Goal: Transaction & Acquisition: Purchase product/service

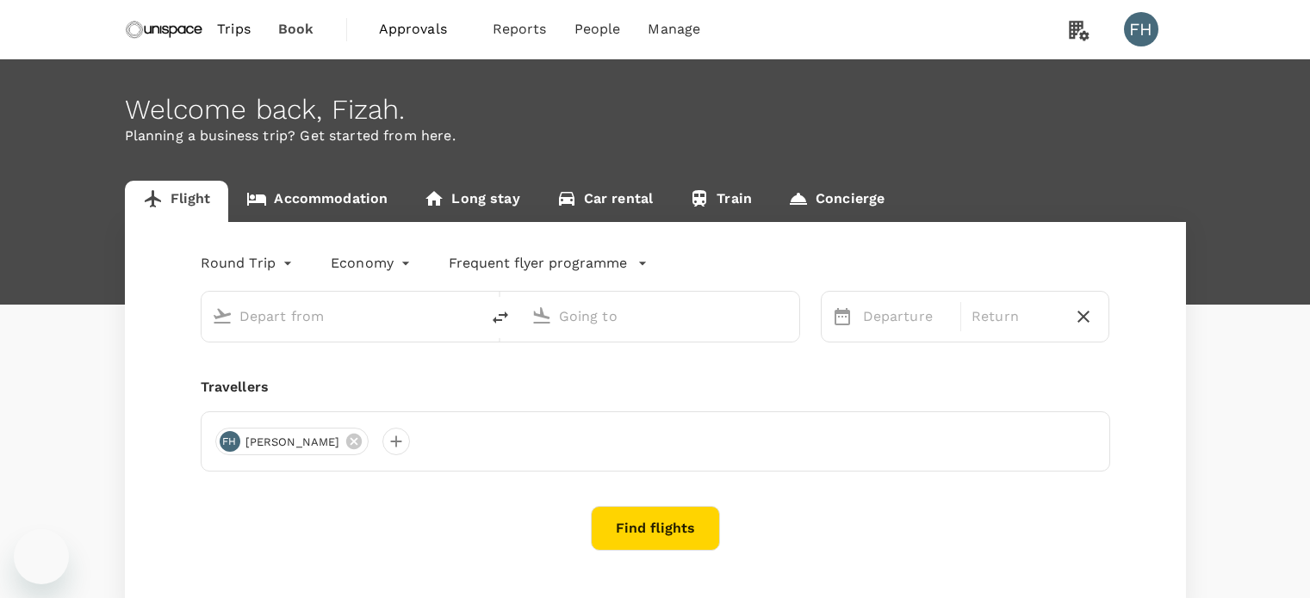
type input "Singapore Changi (SIN)"
type input "Kuala Lumpur Intl ([GEOGRAPHIC_DATA])"
type input "Singapore Changi (SIN)"
type input "Kuala Lumpur Intl ([GEOGRAPHIC_DATA])"
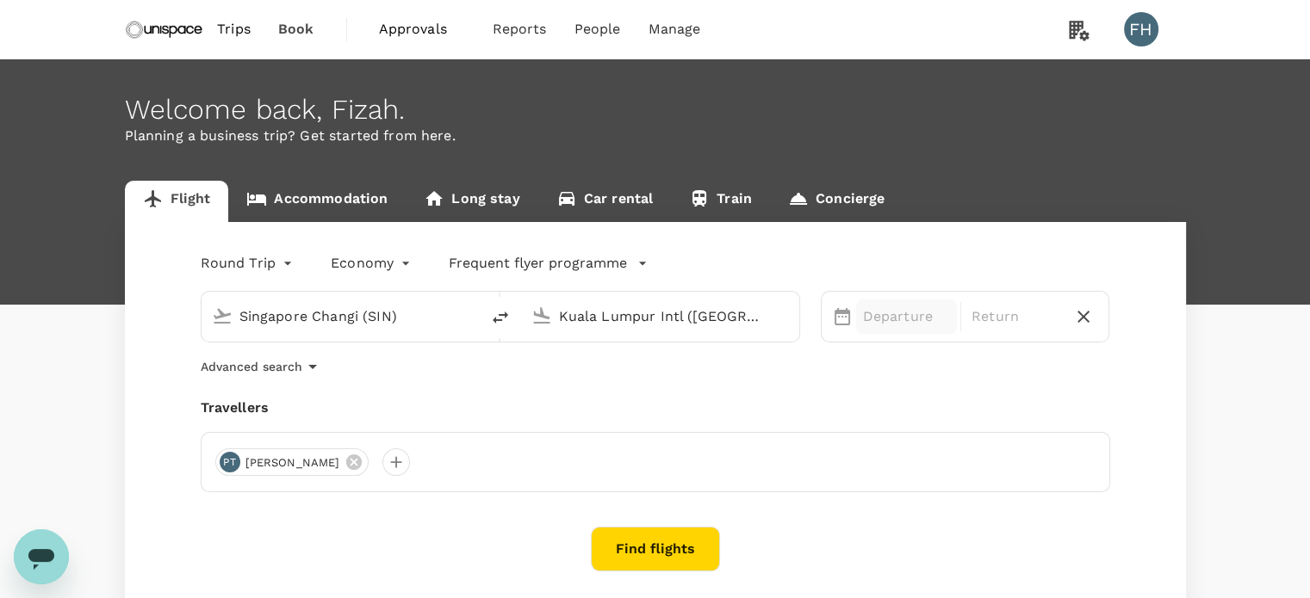
click at [876, 320] on p "Departure" at bounding box center [906, 317] width 87 height 21
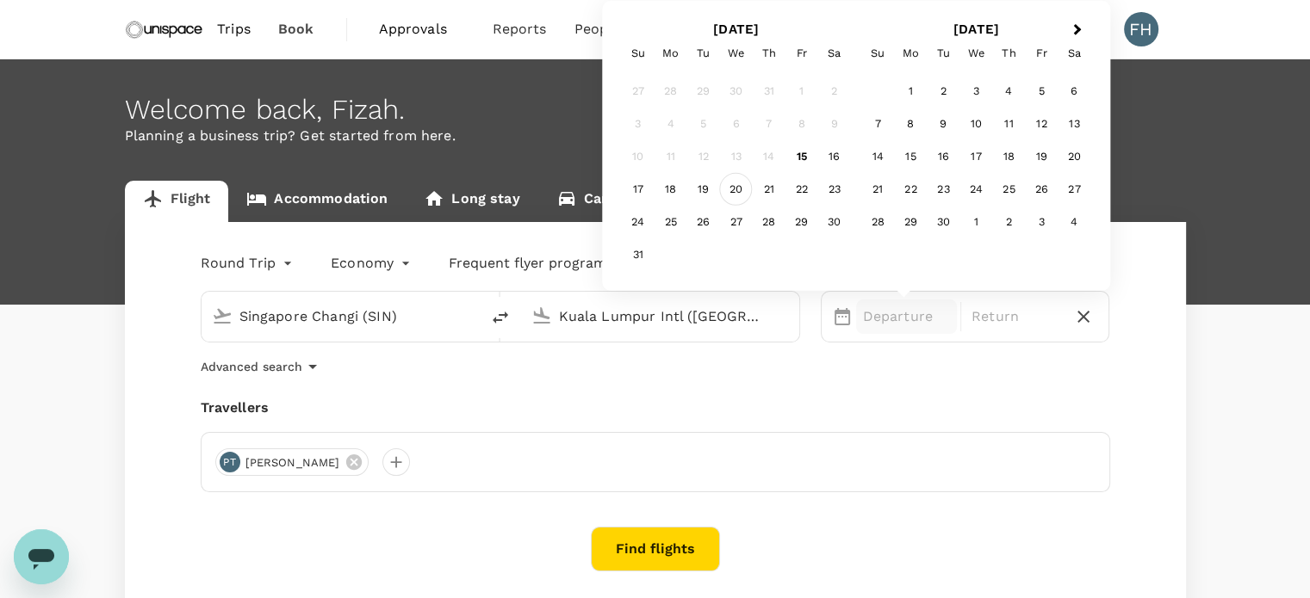
click at [728, 191] on div "20" at bounding box center [736, 189] width 33 height 33
click at [730, 189] on div "20" at bounding box center [736, 189] width 33 height 33
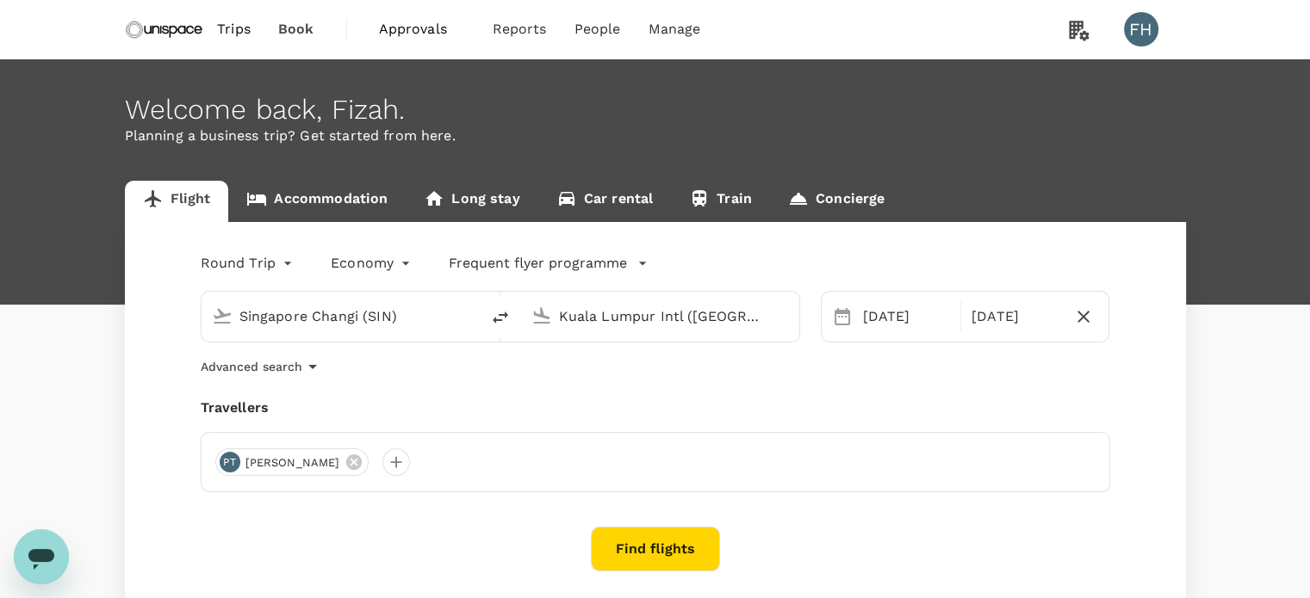
click at [702, 398] on div "Travellers" at bounding box center [655, 408] width 909 height 21
click at [382, 471] on div at bounding box center [396, 463] width 28 height 28
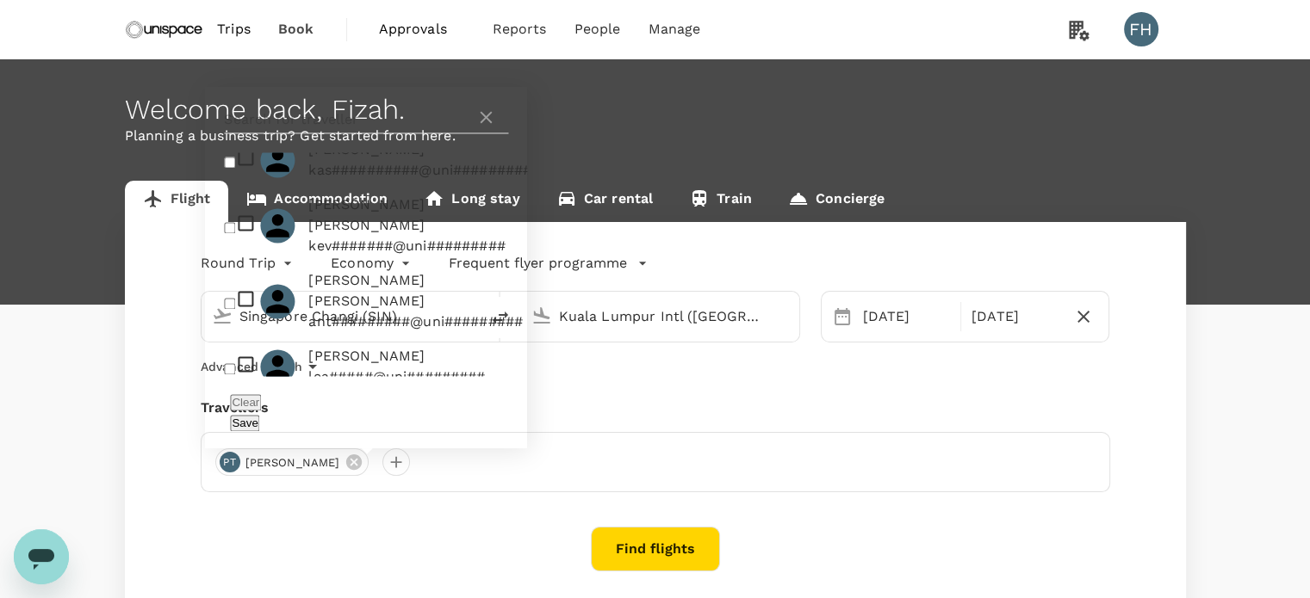
scroll to position [1002, 0]
checkbox input "true"
click at [259, 424] on button "Save" at bounding box center [244, 423] width 29 height 16
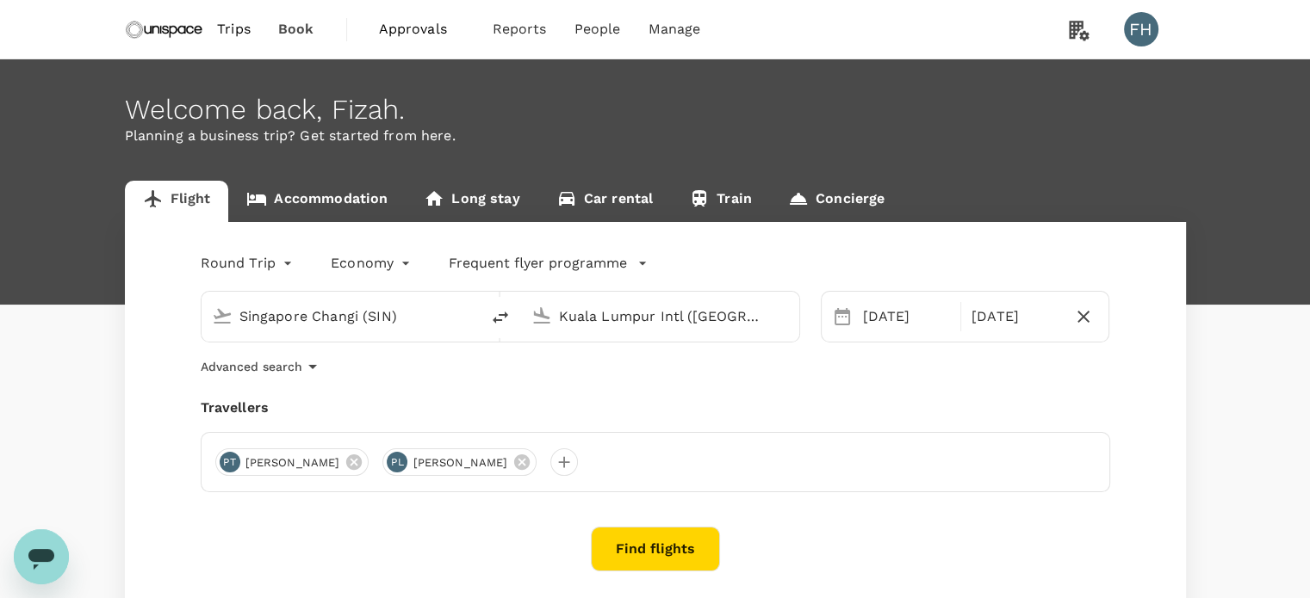
click at [658, 543] on button "Find flights" at bounding box center [655, 549] width 129 height 45
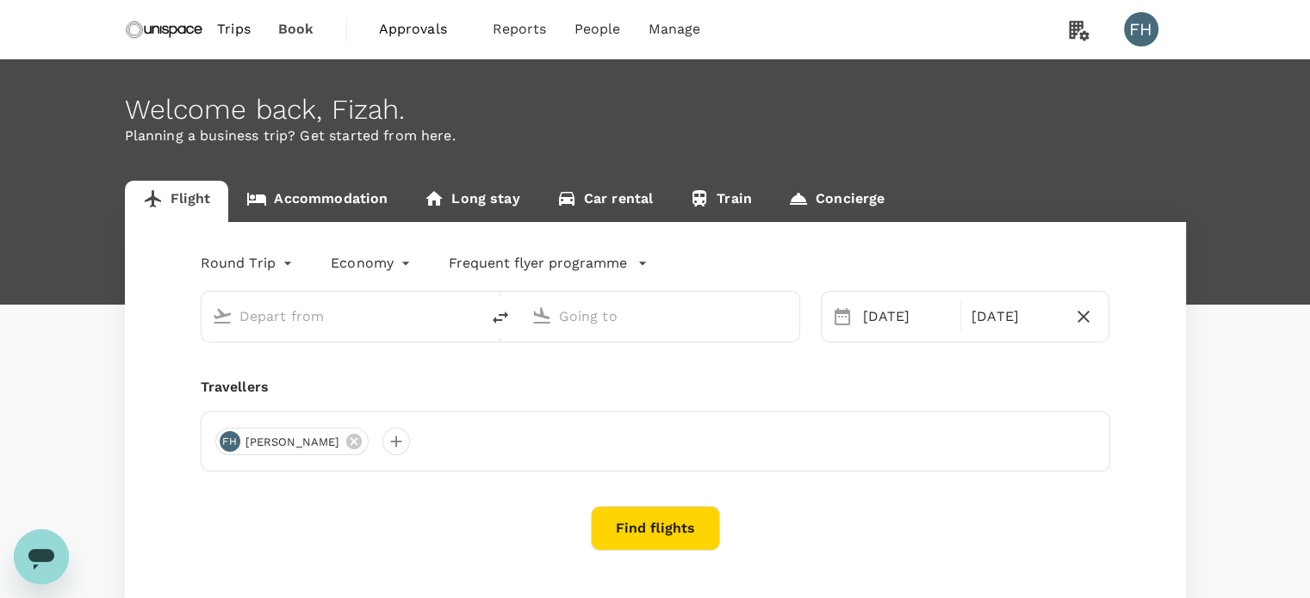
type input "Singapore Changi (SIN)"
type input "Kuala Lumpur Intl ([GEOGRAPHIC_DATA])"
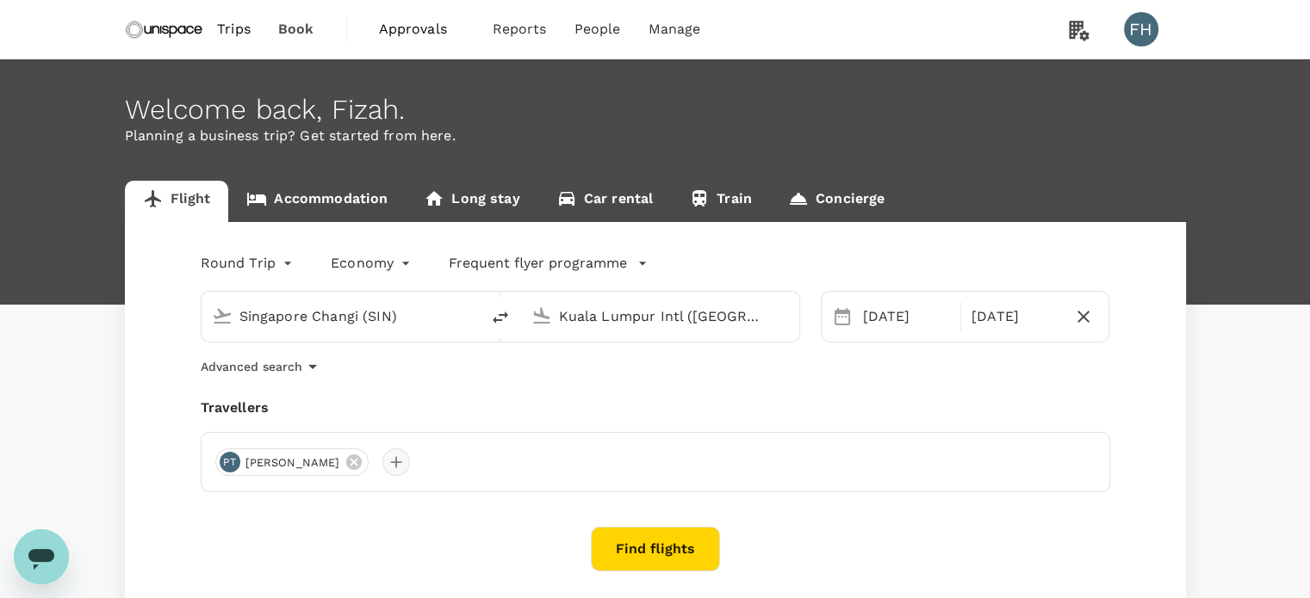
click at [382, 456] on div at bounding box center [396, 463] width 28 height 28
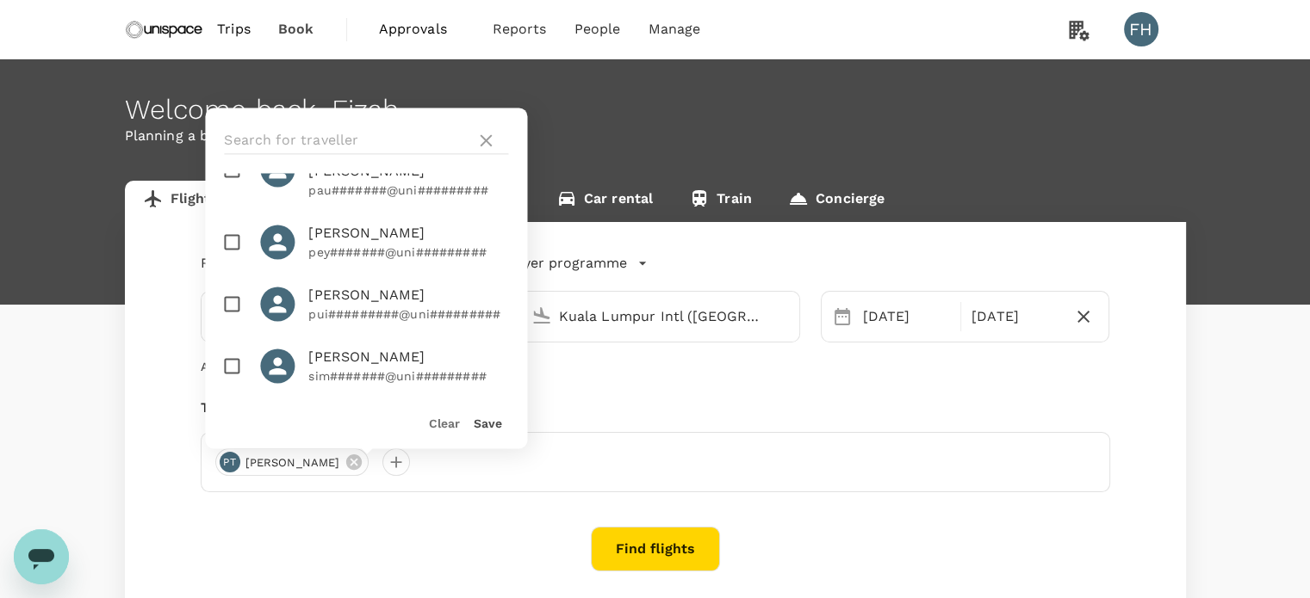
scroll to position [1002, 0]
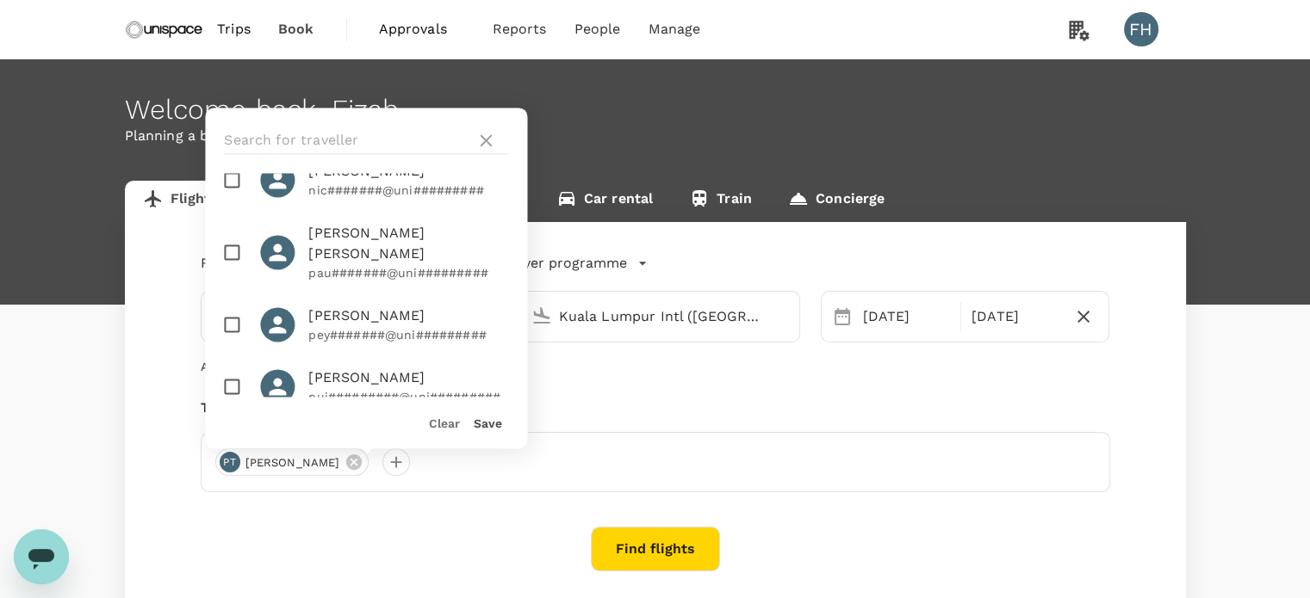
click at [369, 369] on span "[PERSON_NAME]" at bounding box center [408, 379] width 200 height 21
checkbox input "true"
click at [489, 423] on button "Save" at bounding box center [488, 424] width 28 height 14
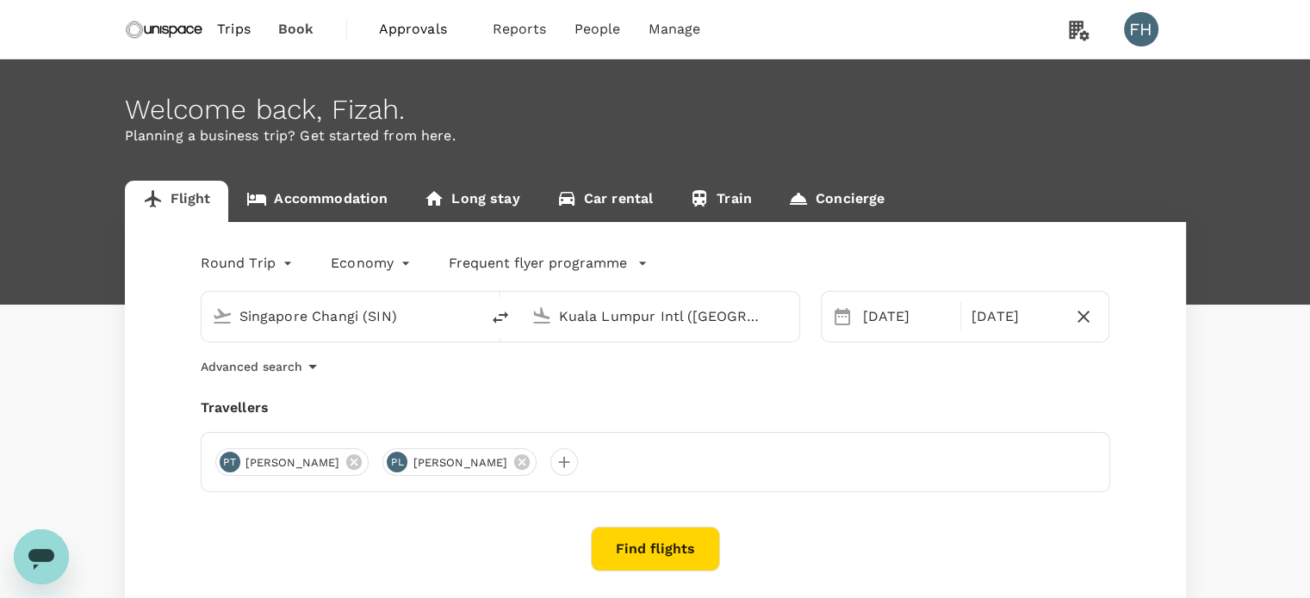
click at [623, 543] on button "Find flights" at bounding box center [655, 549] width 129 height 45
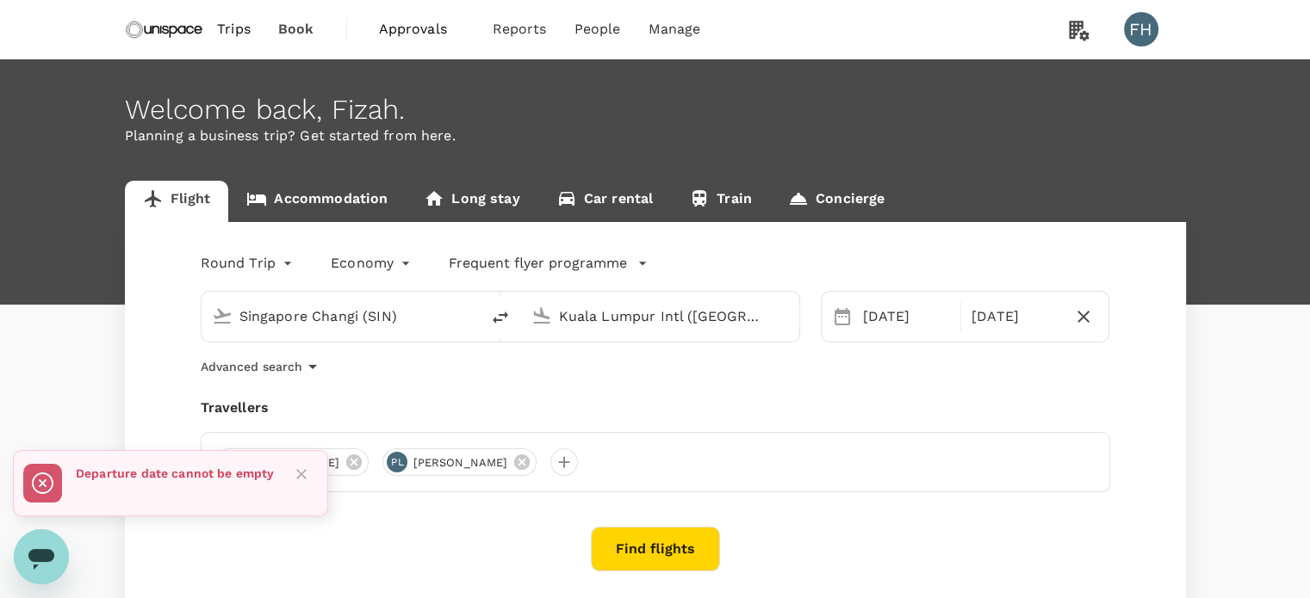
click at [293, 468] on icon "Close" at bounding box center [301, 474] width 17 height 17
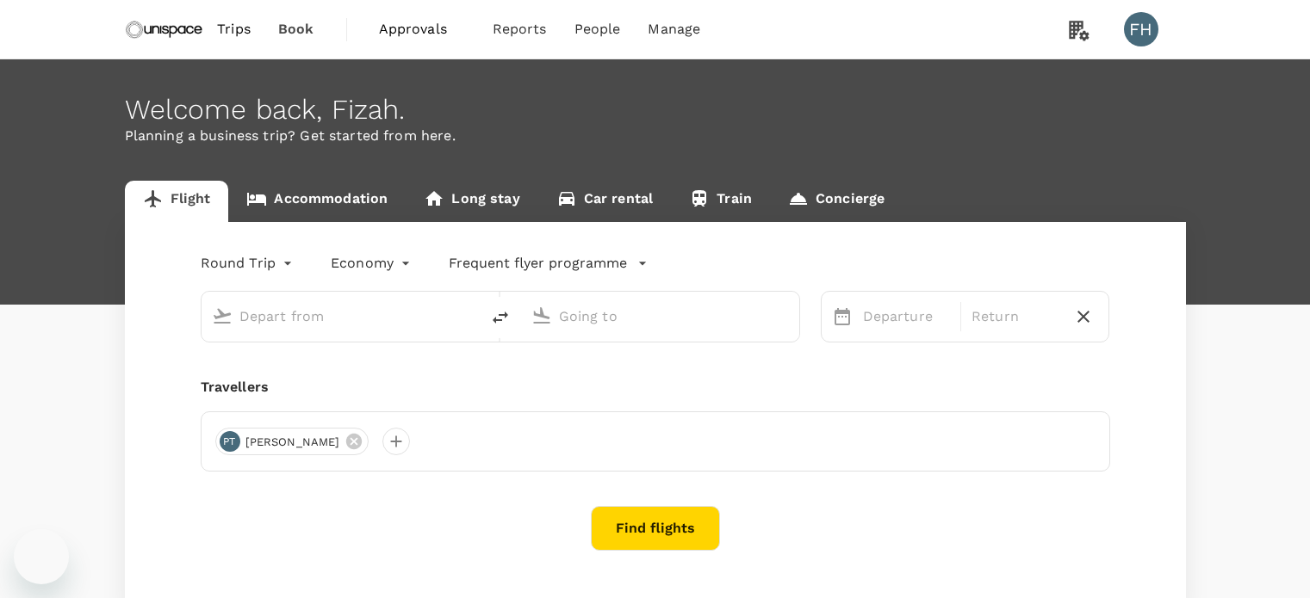
type input "Singapore Changi (SIN)"
type input "Kuala Lumpur Intl ([GEOGRAPHIC_DATA])"
type input "Singapore Changi (SIN)"
type input "Kuala Lumpur Intl ([GEOGRAPHIC_DATA])"
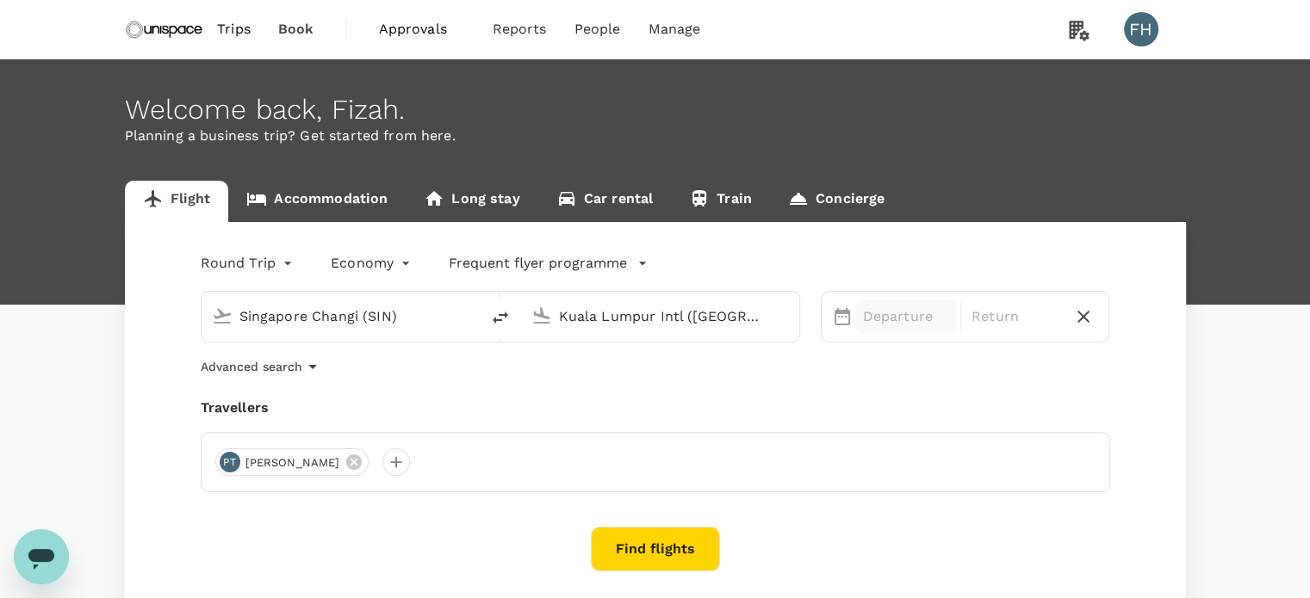
click at [876, 317] on p "Departure" at bounding box center [906, 317] width 87 height 21
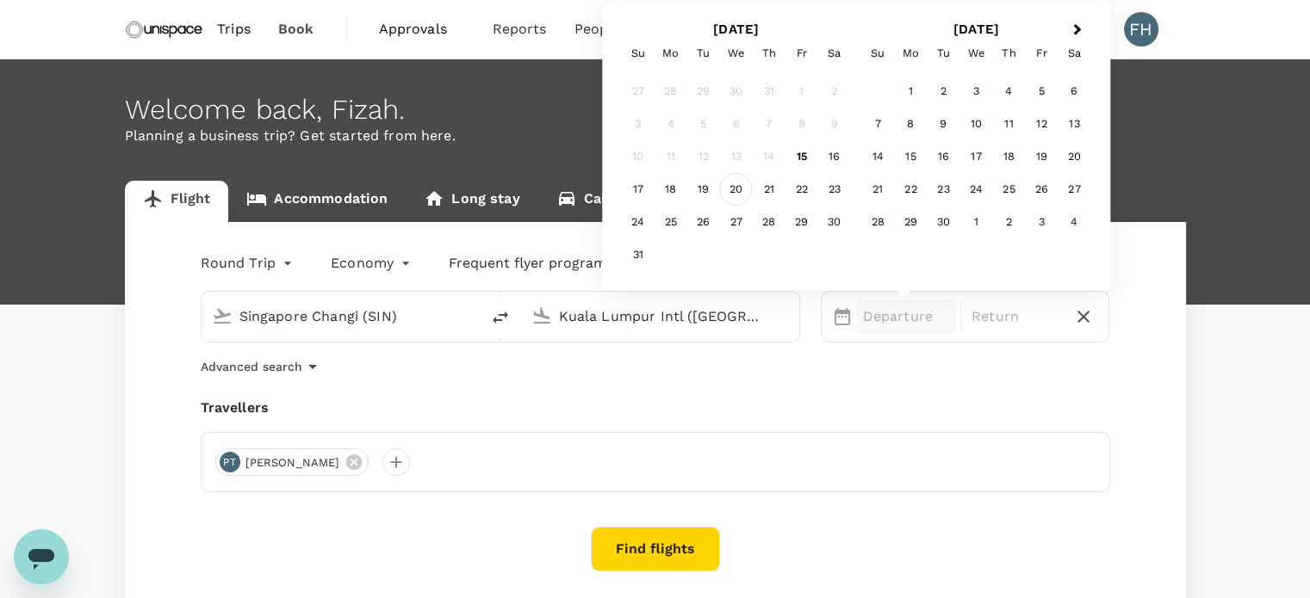
click at [740, 189] on div "20" at bounding box center [736, 189] width 33 height 33
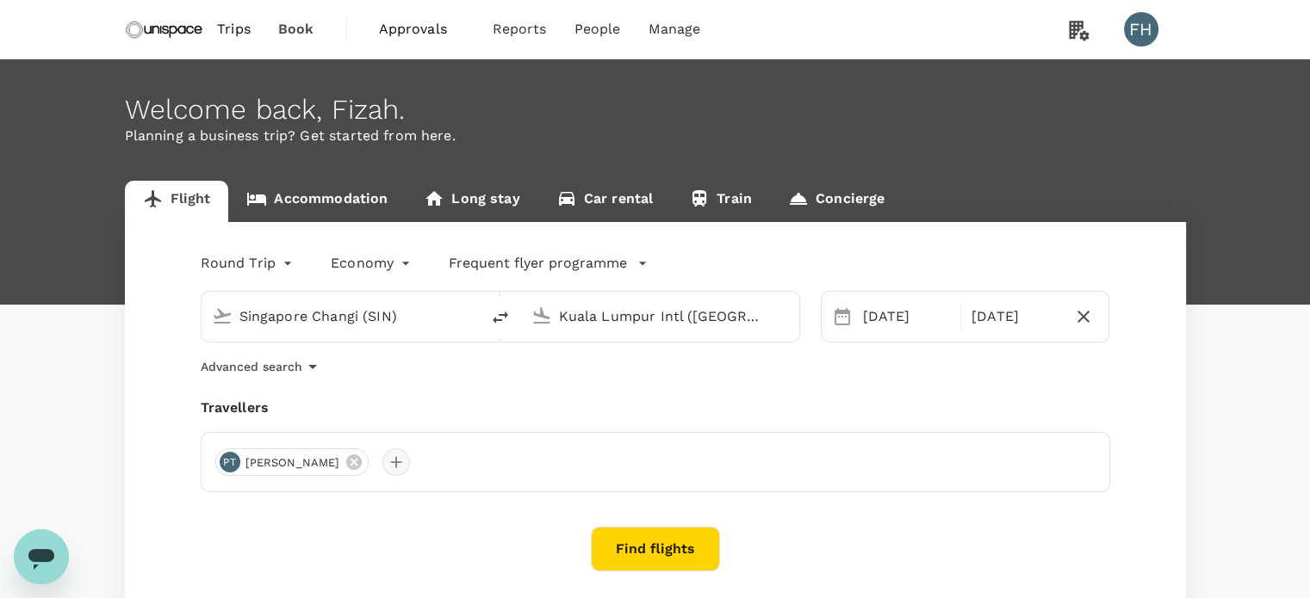
click at [382, 457] on div at bounding box center [396, 463] width 28 height 28
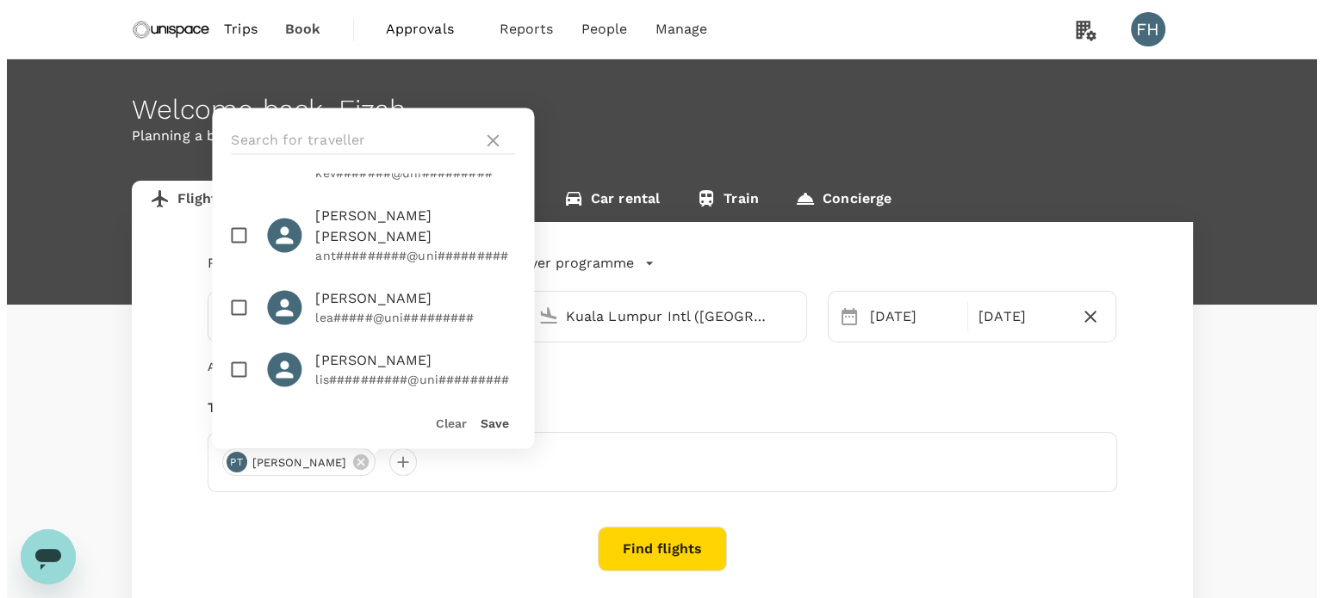
scroll to position [947, 0]
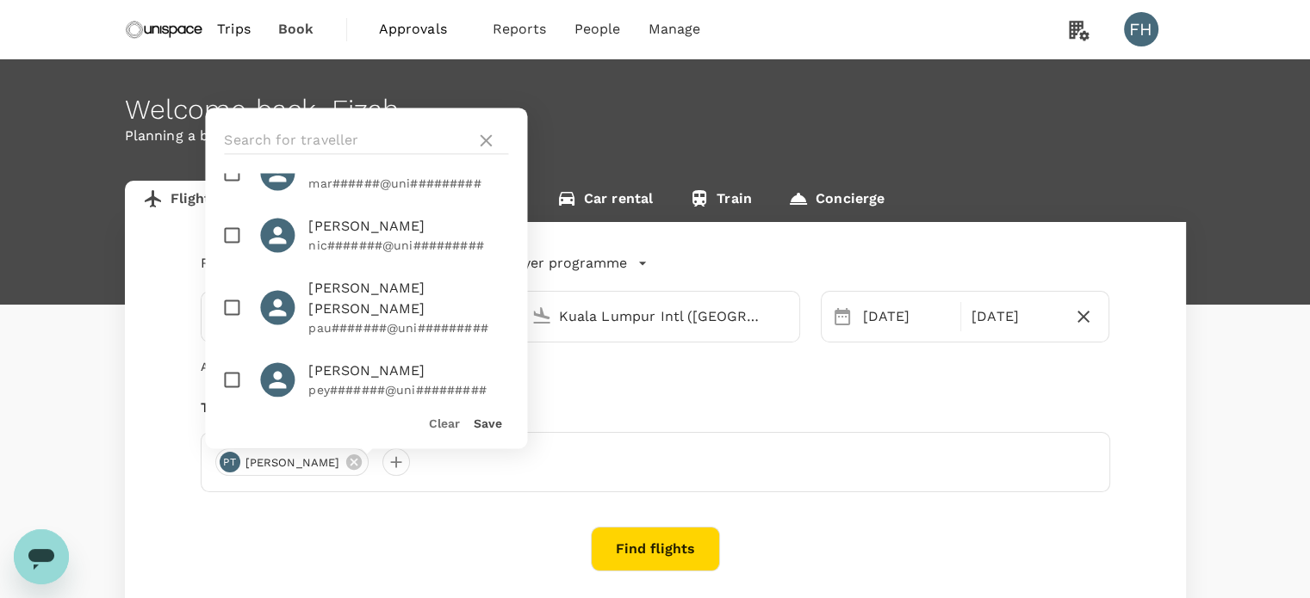
click at [338, 424] on span "[PERSON_NAME]" at bounding box center [408, 434] width 200 height 21
checkbox input "true"
click at [495, 419] on button "Save" at bounding box center [488, 424] width 28 height 14
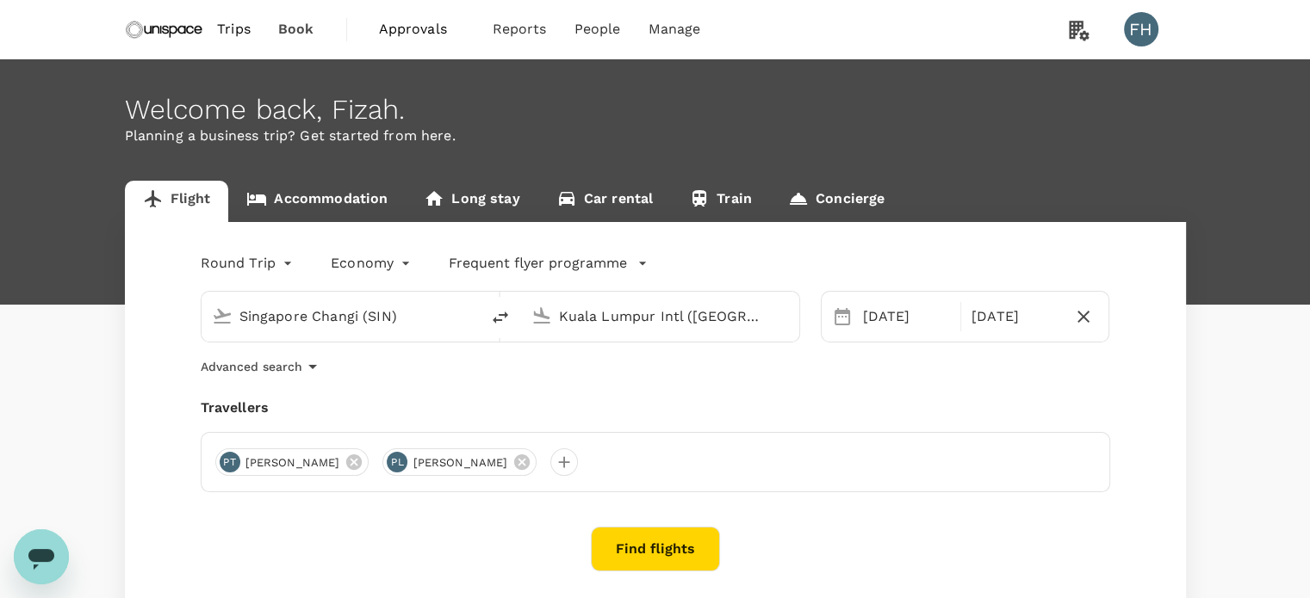
click at [668, 550] on button "Find flights" at bounding box center [655, 549] width 129 height 45
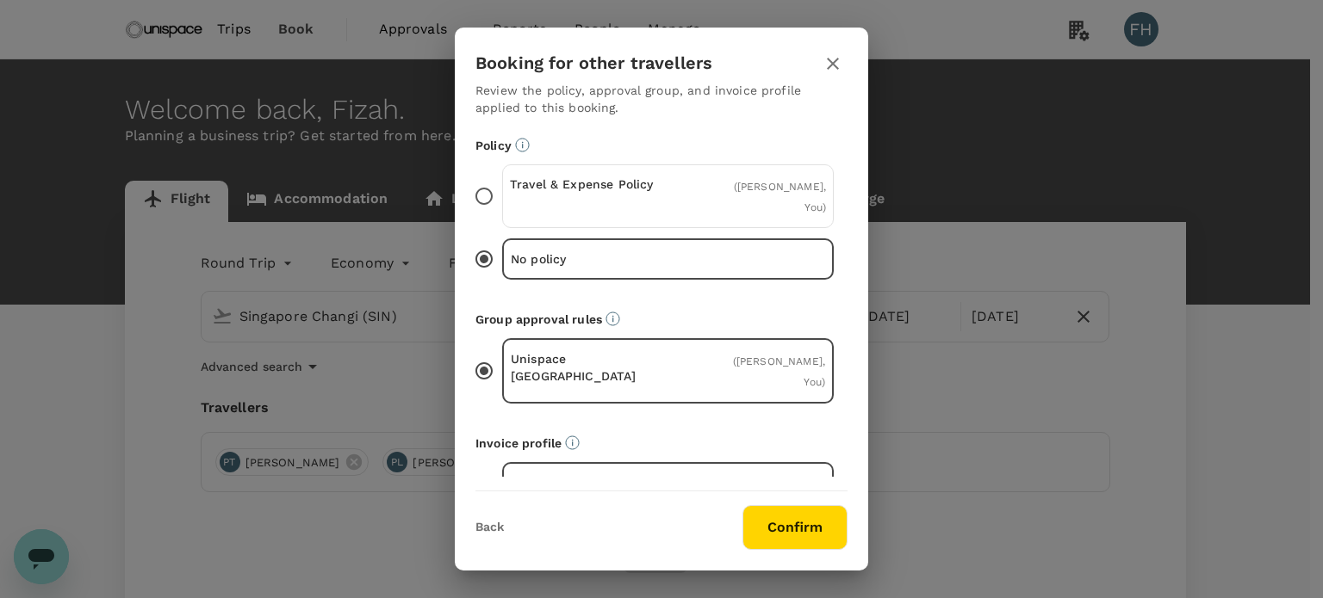
click at [584, 183] on p "Travel & Expense Policy" at bounding box center [589, 184] width 158 height 17
click at [502, 183] on input "Travel & Expense Policy ( [PERSON_NAME], You )" at bounding box center [484, 196] width 36 height 36
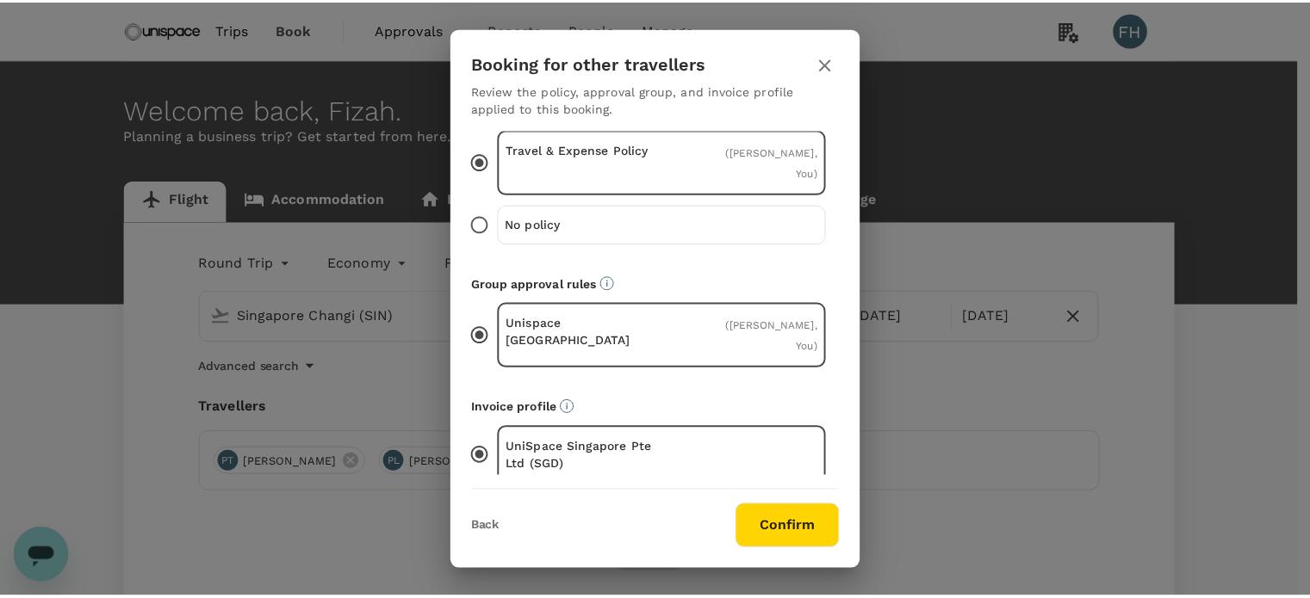
scroll to position [50, 0]
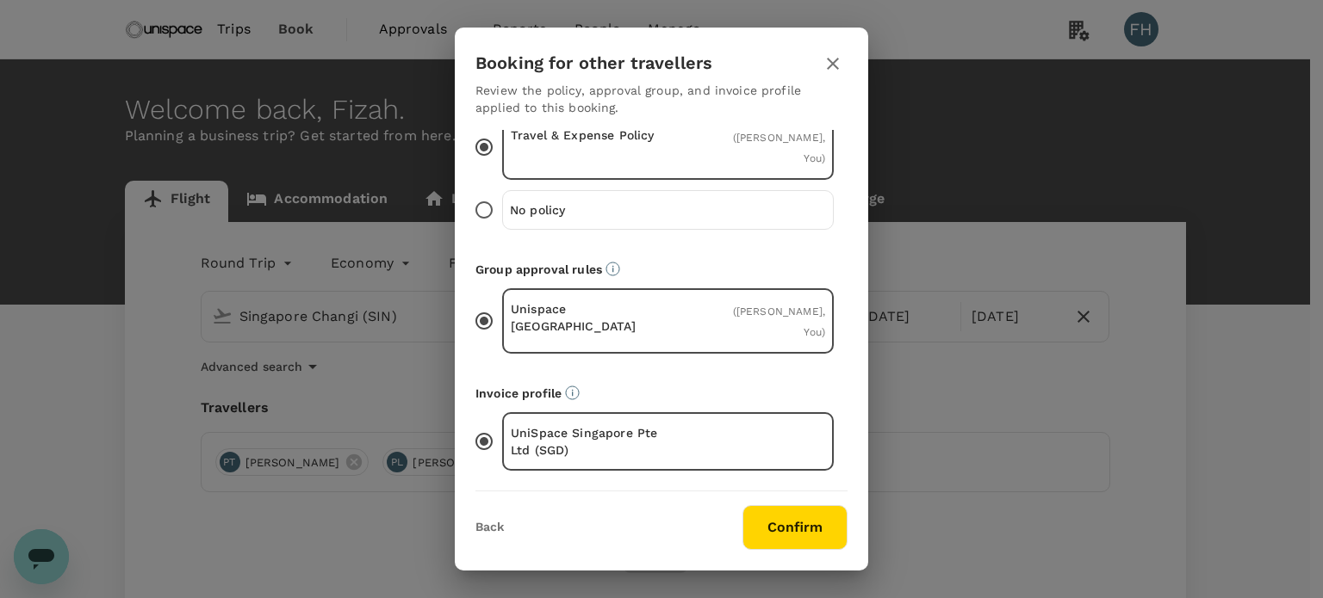
click at [784, 524] on button "Confirm" at bounding box center [794, 527] width 105 height 45
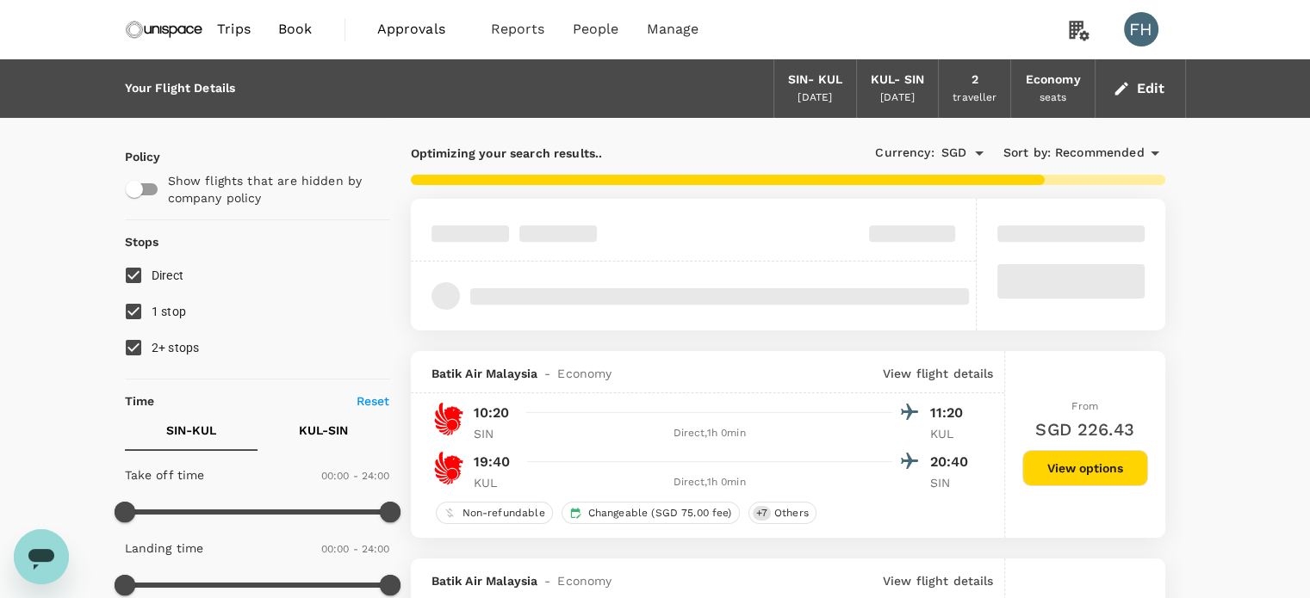
click at [162, 339] on span "2+ stops" at bounding box center [176, 348] width 48 height 21
click at [152, 339] on input "2+ stops" at bounding box center [133, 348] width 36 height 36
checkbox input "false"
click at [159, 308] on span "1 stop" at bounding box center [169, 312] width 35 height 14
click at [152, 308] on input "1 stop" at bounding box center [133, 312] width 36 height 36
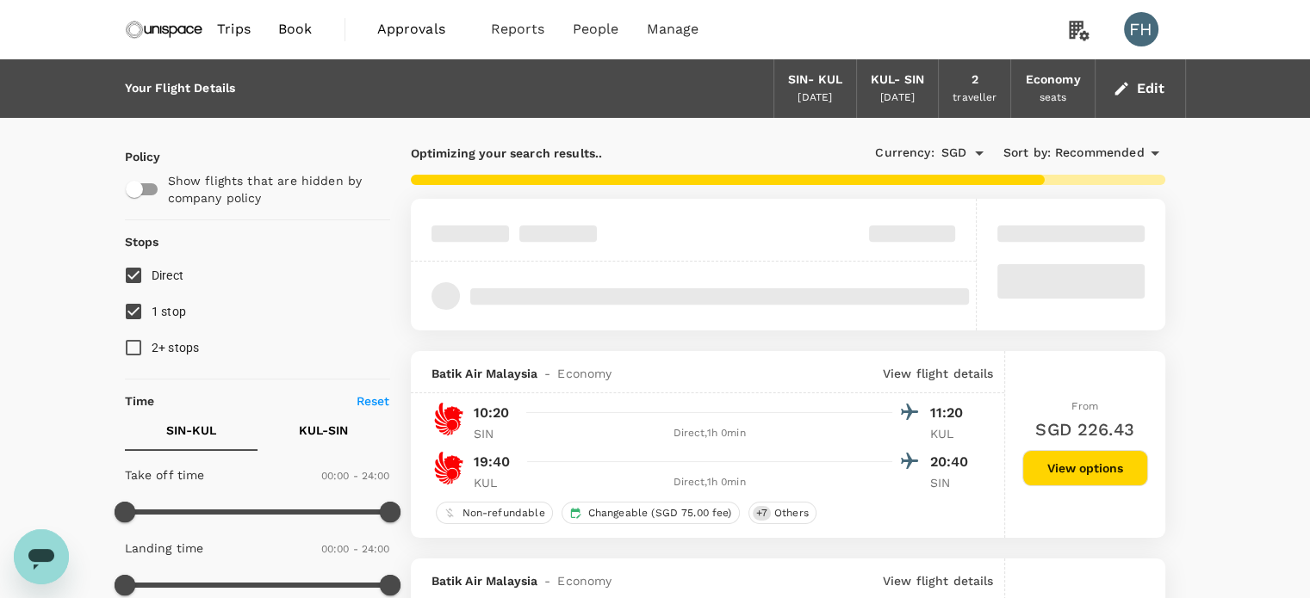
checkbox input "false"
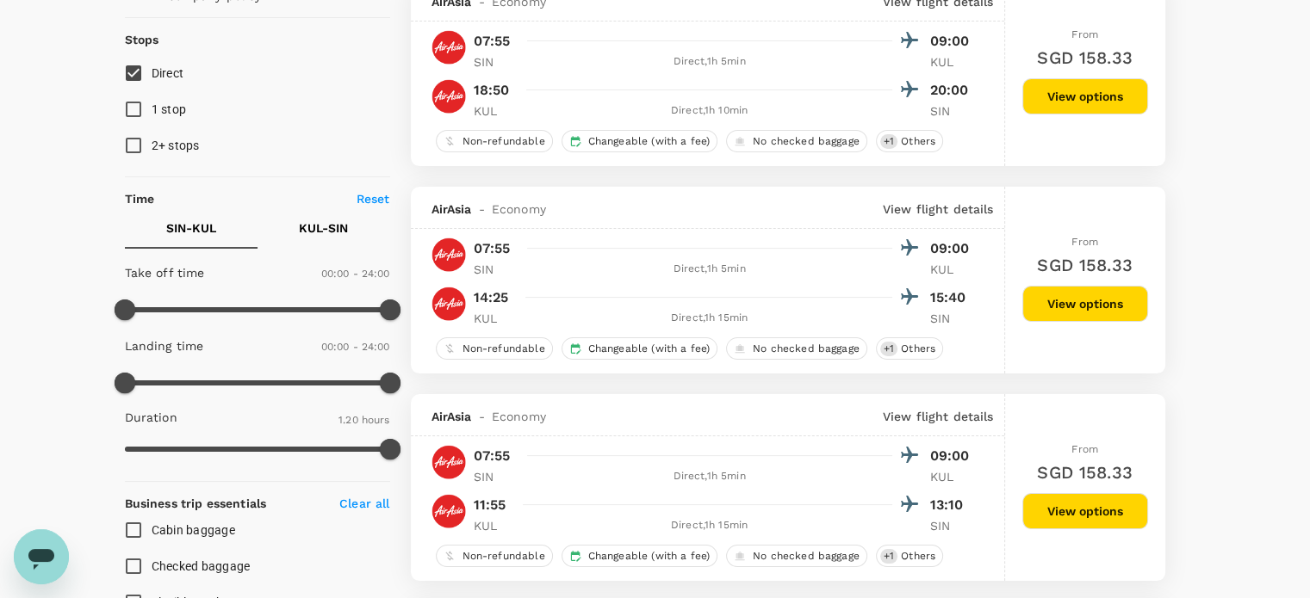
scroll to position [172, 0]
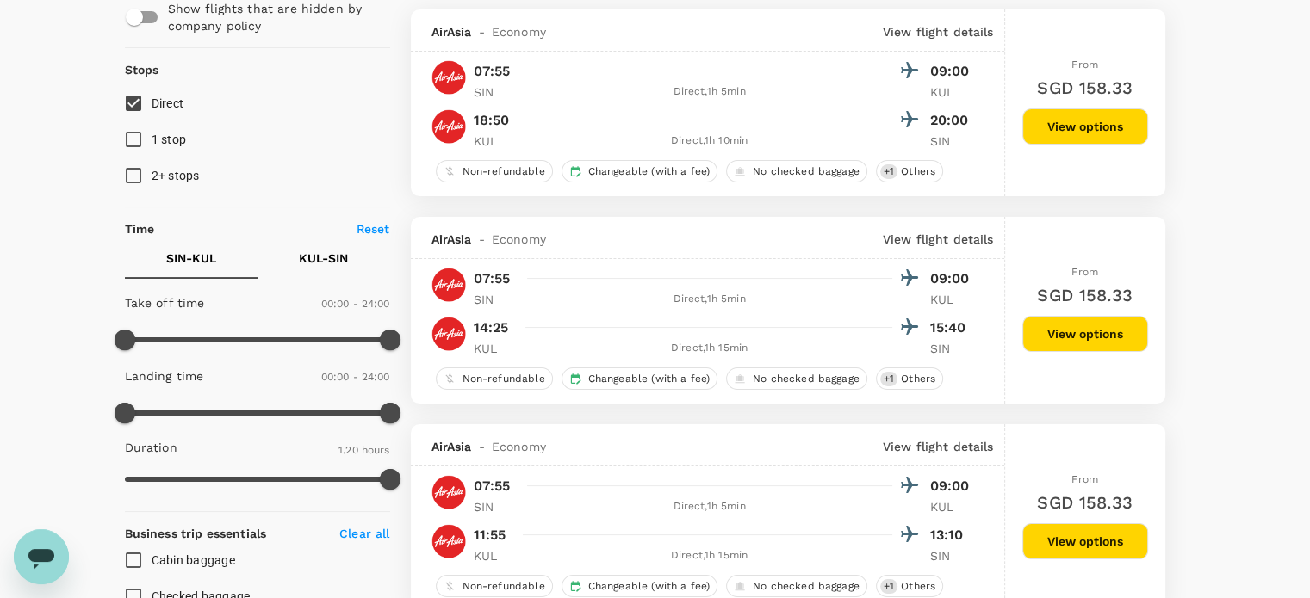
click at [303, 254] on p "KUL - SIN" at bounding box center [323, 258] width 49 height 17
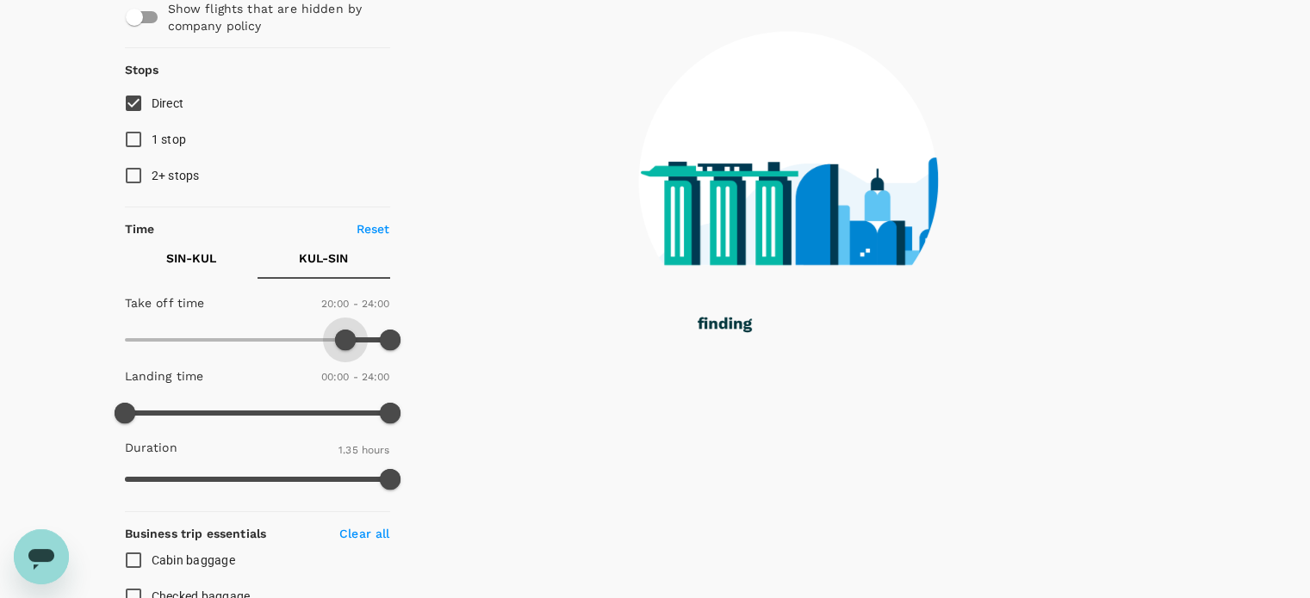
drag, startPoint x: 127, startPoint y: 344, endPoint x: 344, endPoint y: 345, distance: 216.1
click at [344, 345] on span at bounding box center [345, 340] width 21 height 21
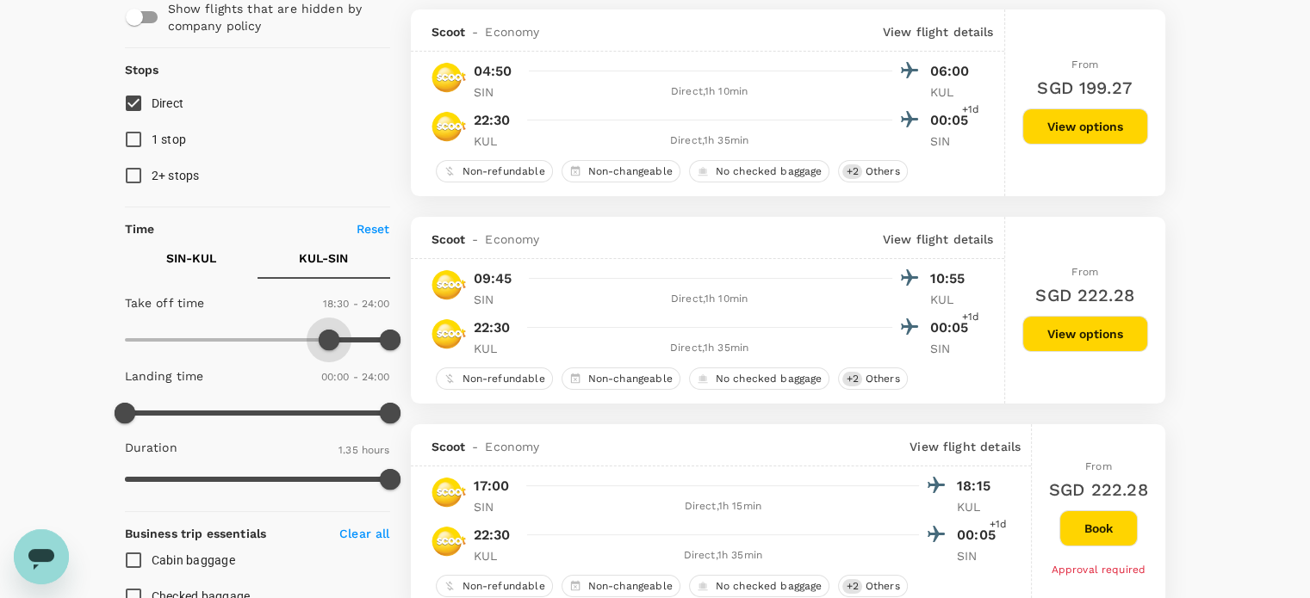
drag, startPoint x: 344, startPoint y: 340, endPoint x: 331, endPoint y: 344, distance: 14.4
click at [331, 344] on span at bounding box center [329, 340] width 21 height 21
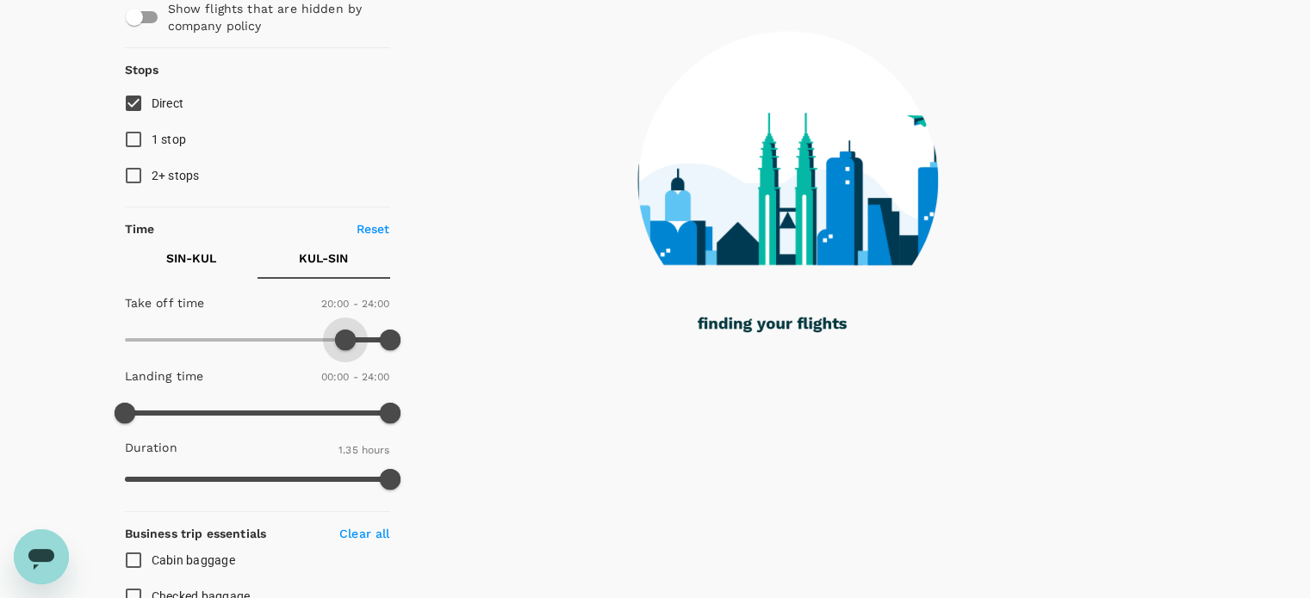
drag, startPoint x: 335, startPoint y: 341, endPoint x: 348, endPoint y: 344, distance: 13.2
click at [348, 344] on span at bounding box center [345, 340] width 21 height 21
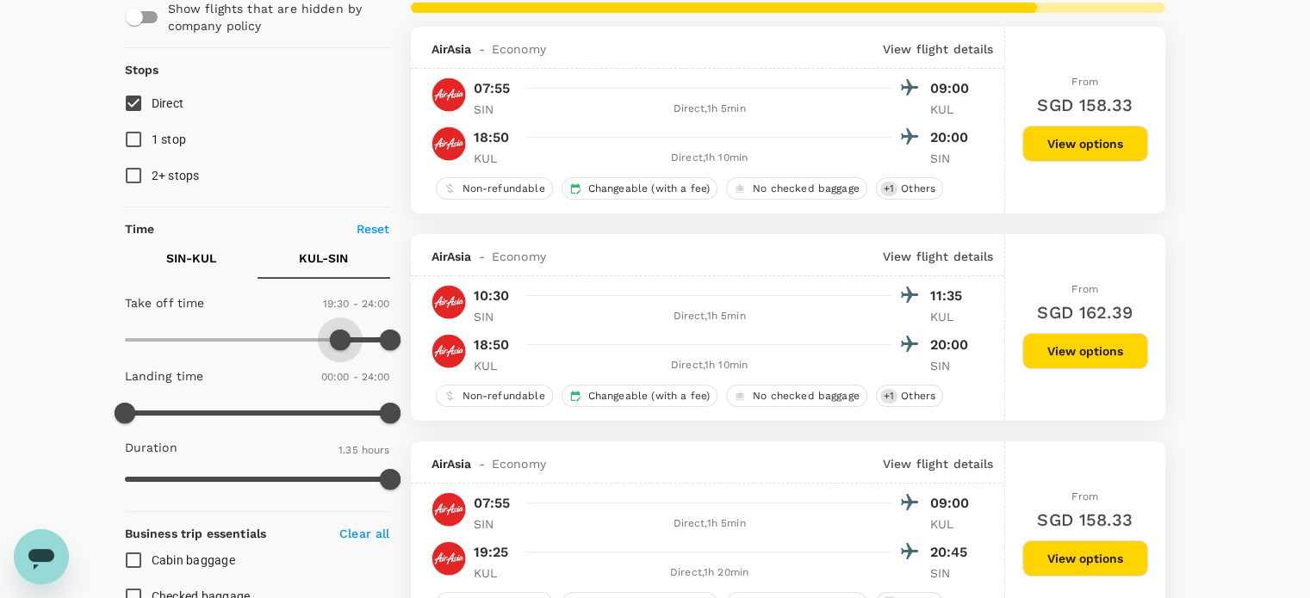
type input "1140"
click at [332, 344] on span at bounding box center [334, 340] width 21 height 21
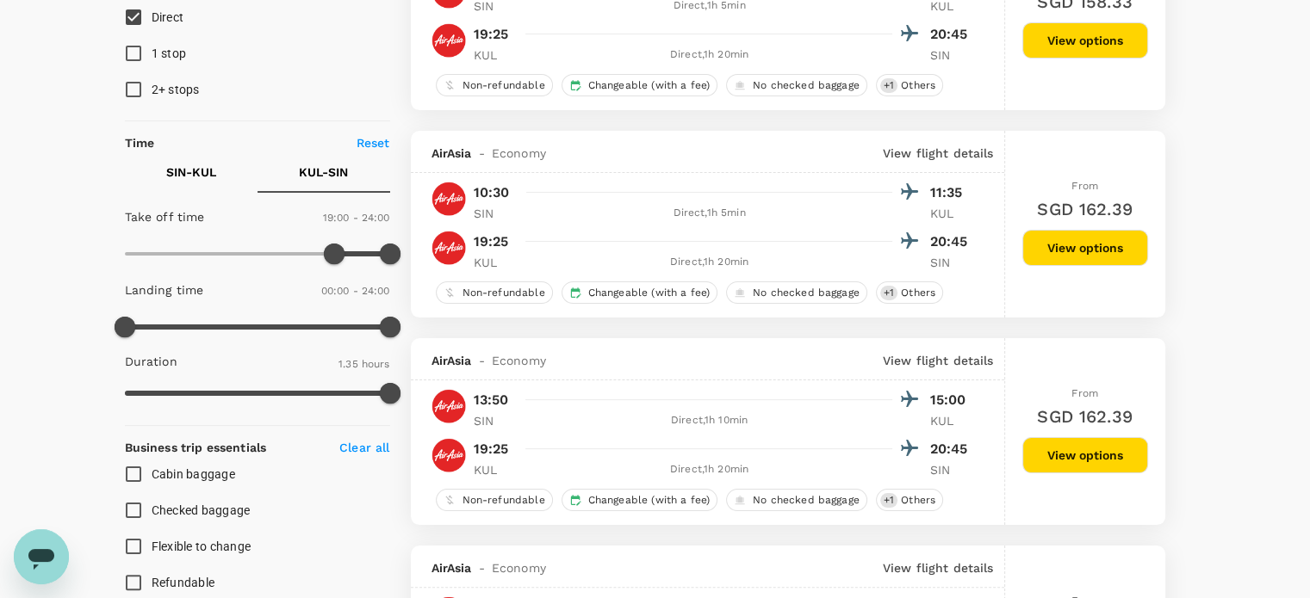
scroll to position [0, 0]
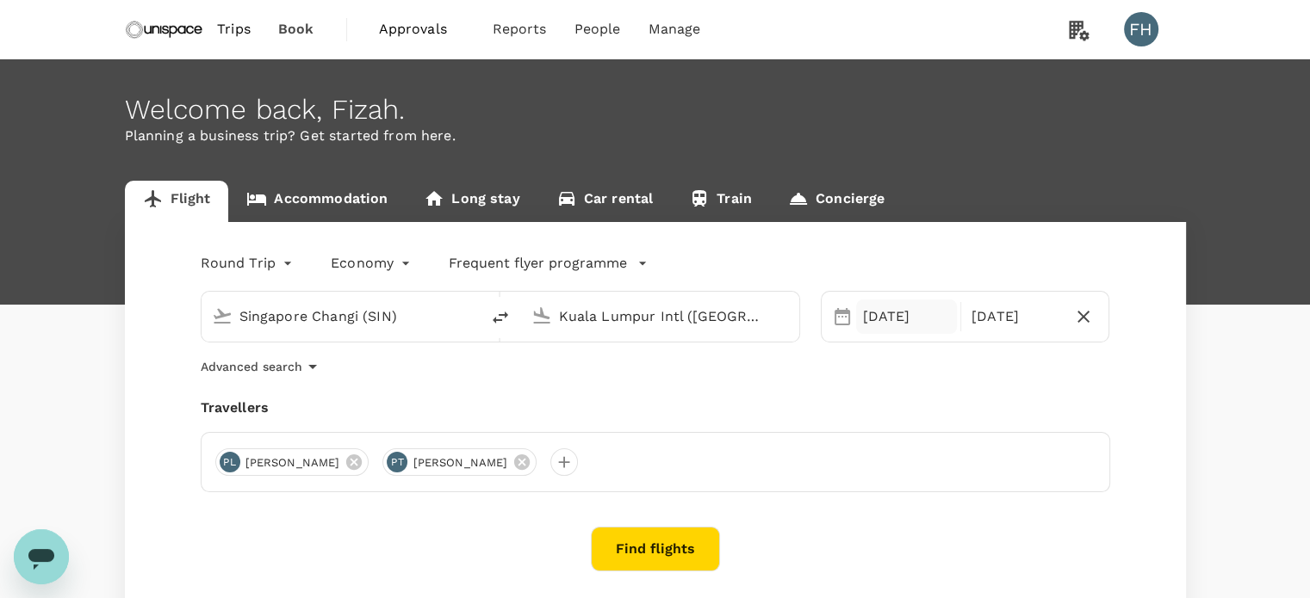
click at [913, 320] on div "[DATE]" at bounding box center [906, 317] width 101 height 34
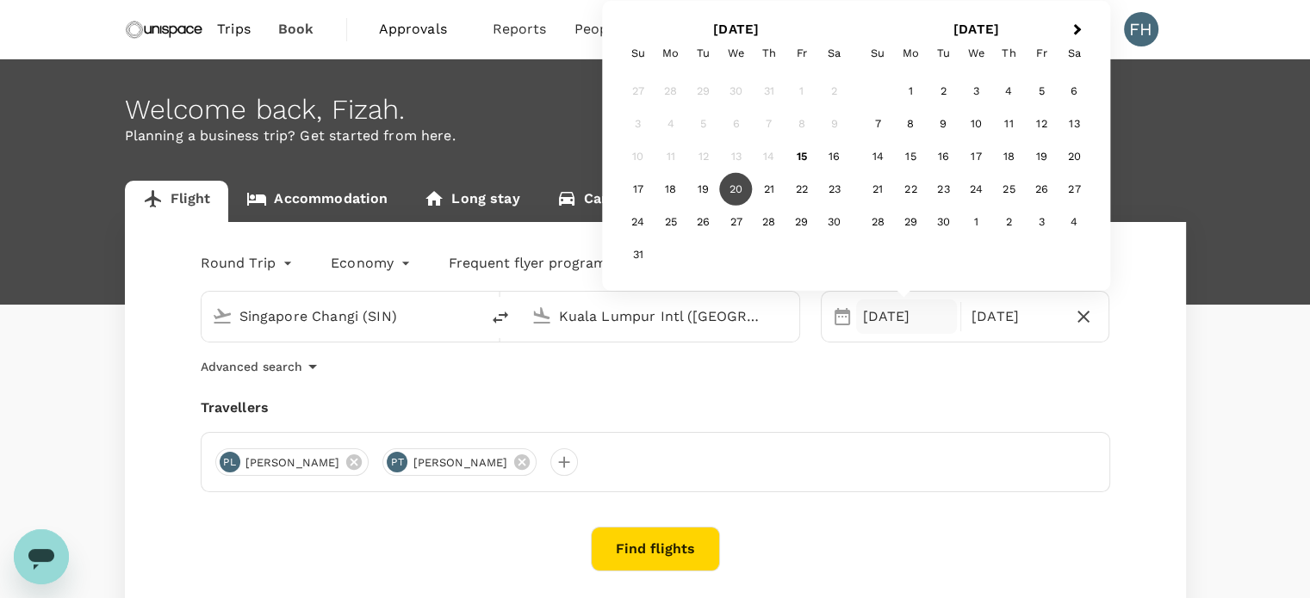
click at [734, 186] on div "20" at bounding box center [736, 189] width 33 height 33
click at [736, 180] on div "20" at bounding box center [736, 189] width 33 height 33
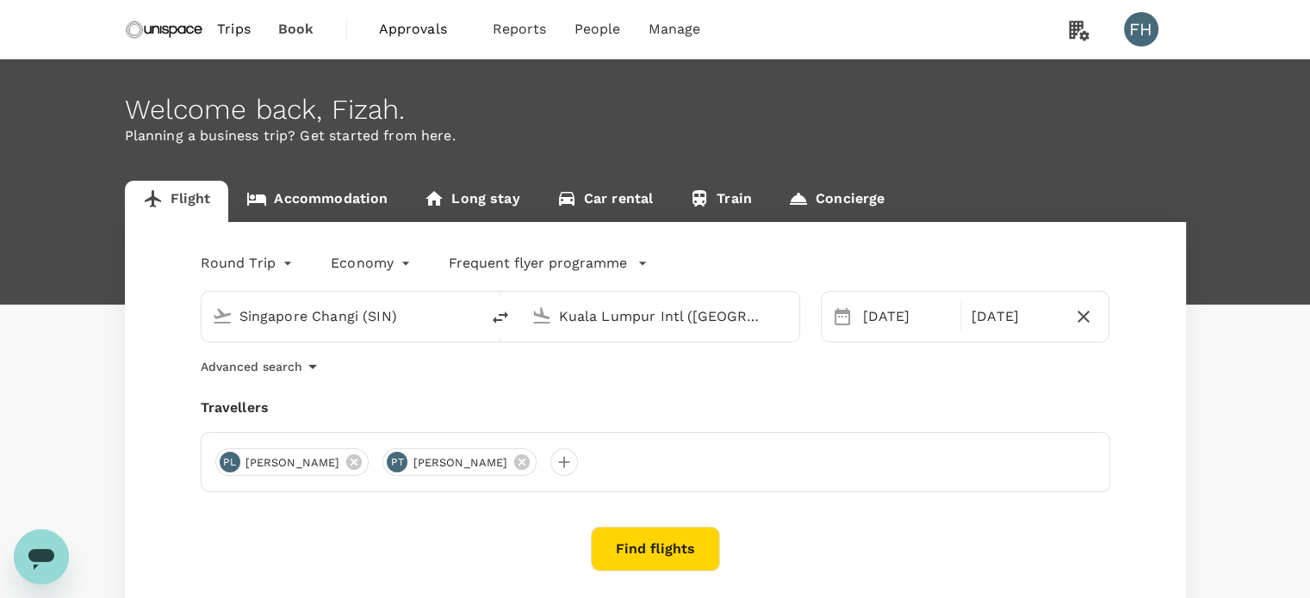
click at [620, 536] on button "Find flights" at bounding box center [655, 549] width 129 height 45
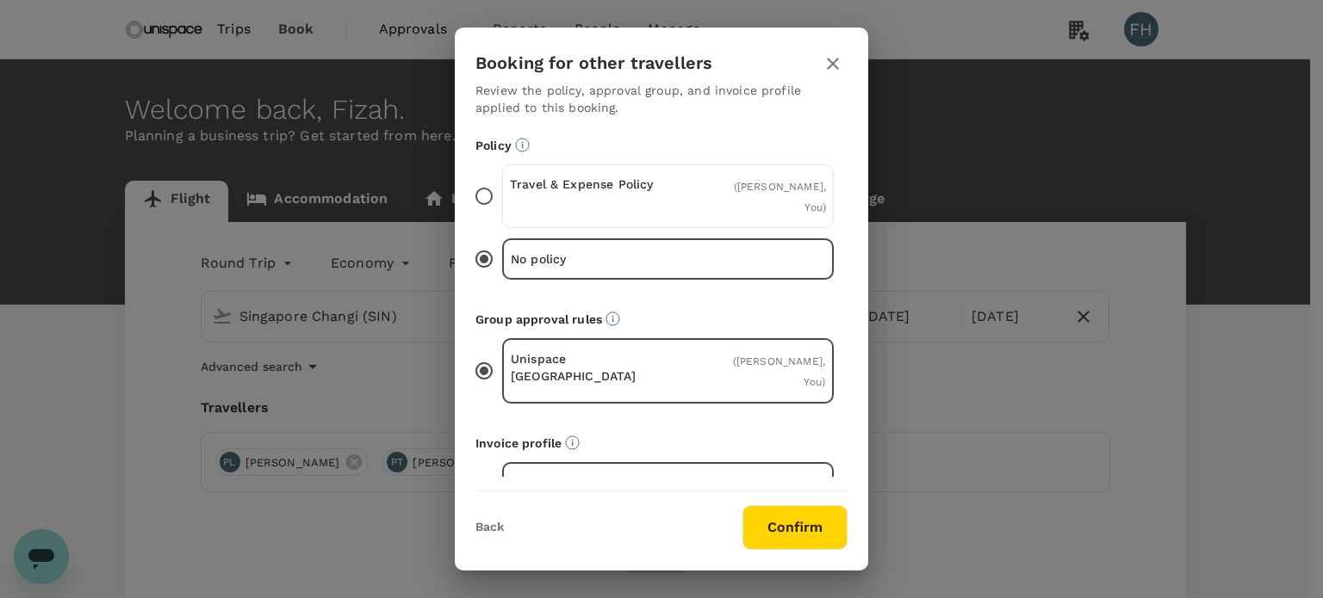
click at [631, 213] on div "Travel & Expense Policy" at bounding box center [589, 196] width 158 height 41
click at [502, 213] on input "Travel & Expense Policy ( [PERSON_NAME], You )" at bounding box center [484, 196] width 36 height 36
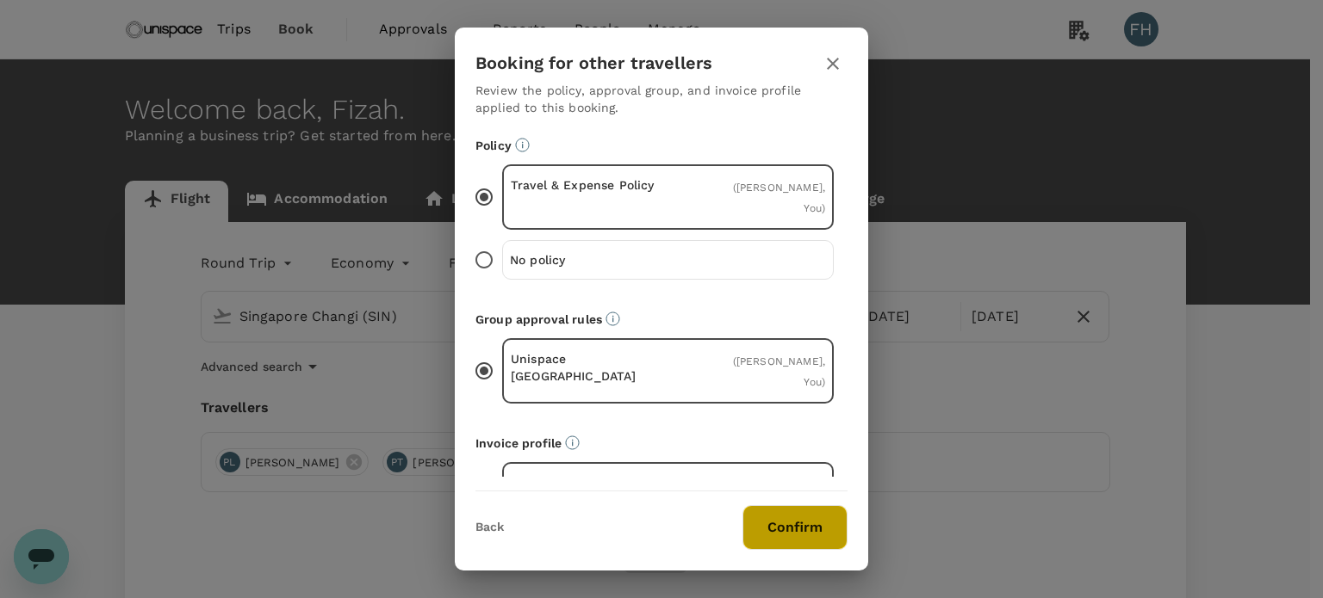
click at [787, 530] on button "Confirm" at bounding box center [794, 527] width 105 height 45
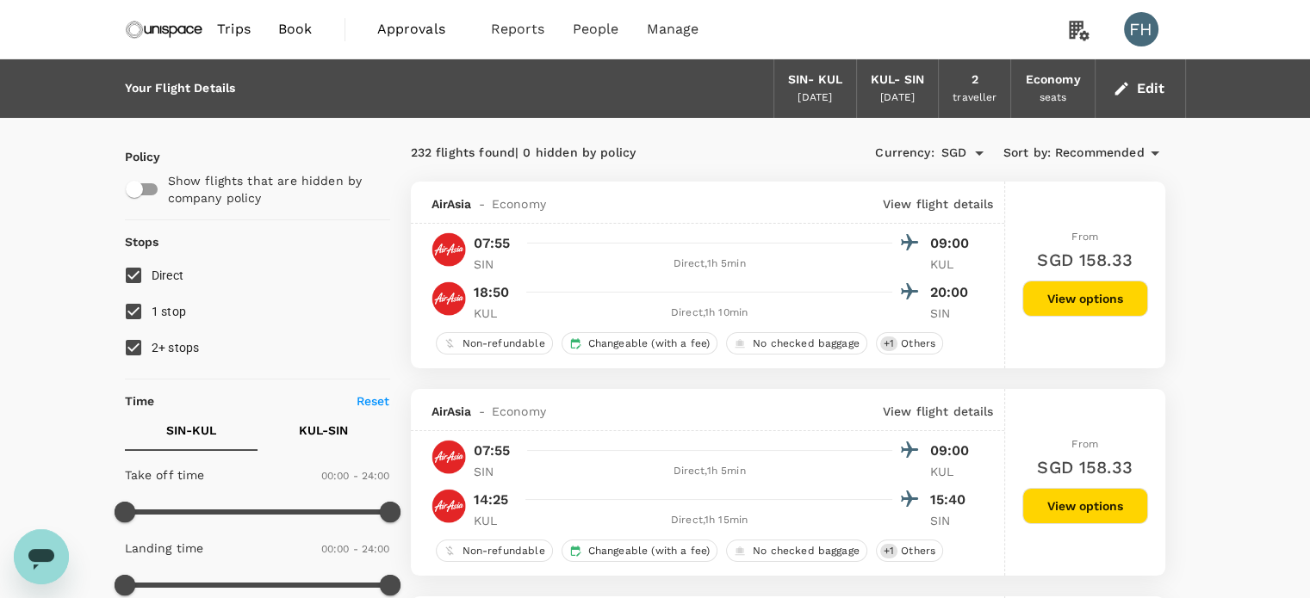
click at [148, 344] on input "2+ stops" at bounding box center [133, 348] width 36 height 36
checkbox input "false"
click at [139, 307] on input "1 stop" at bounding box center [133, 312] width 36 height 36
checkbox input "false"
type input "SGD"
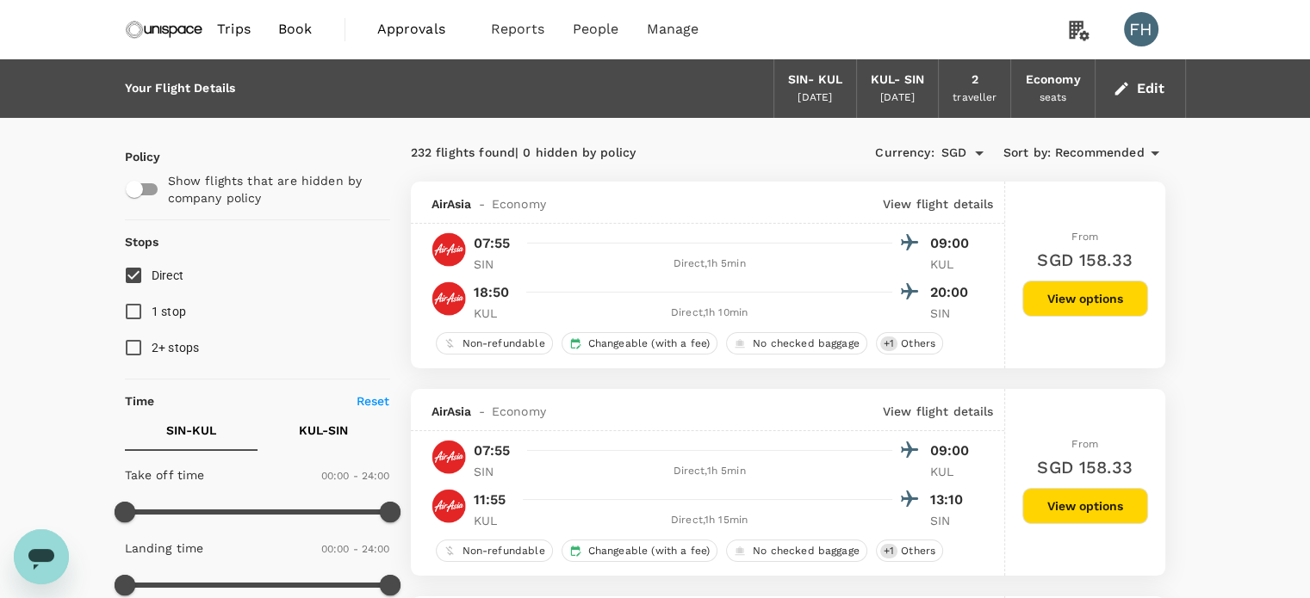
click at [318, 430] on p "KUL - SIN" at bounding box center [323, 430] width 49 height 17
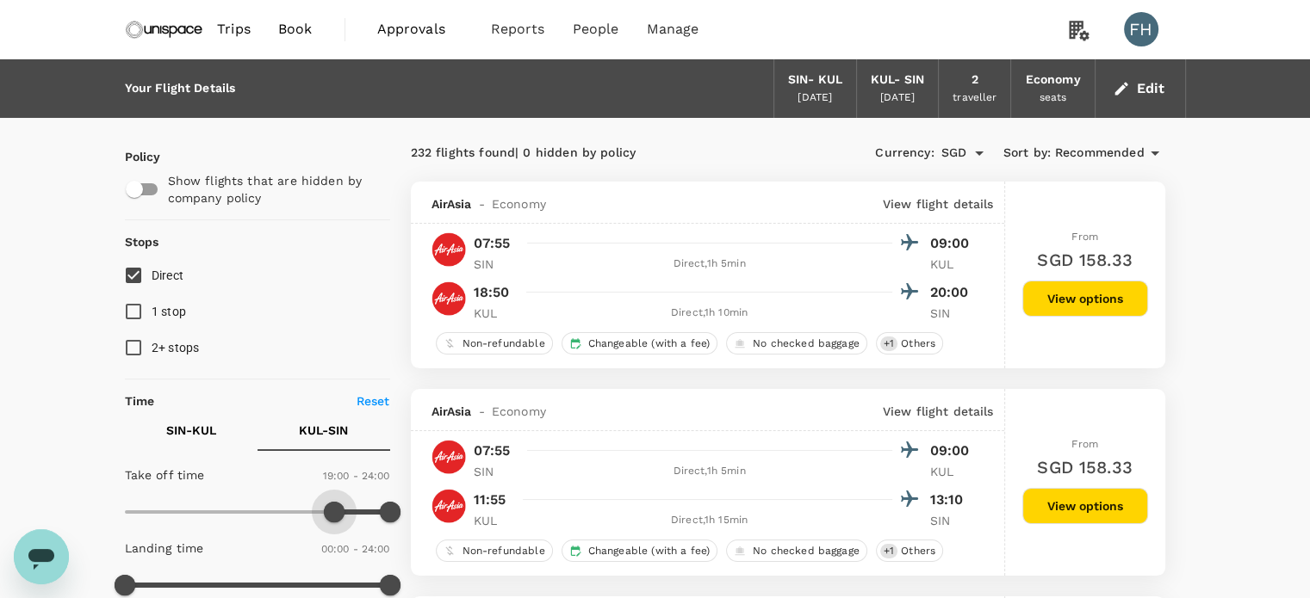
type input "1170"
drag, startPoint x: 127, startPoint y: 504, endPoint x: 340, endPoint y: 504, distance: 213.5
click at [340, 504] on span at bounding box center [340, 512] width 21 height 21
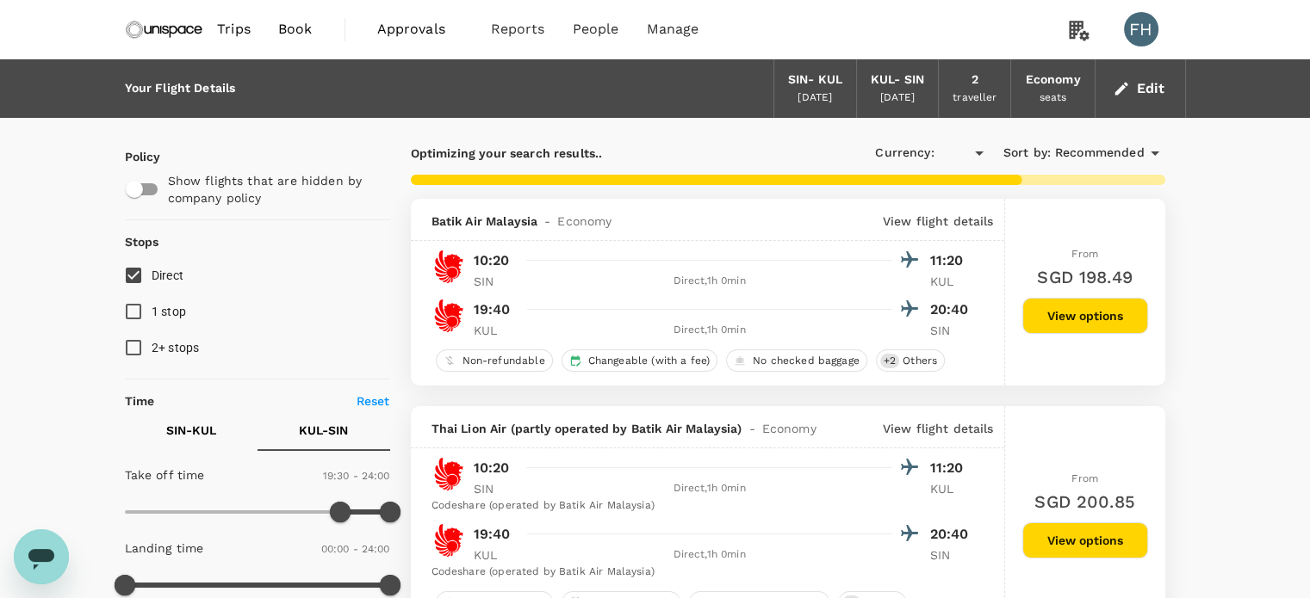
type input "SGD"
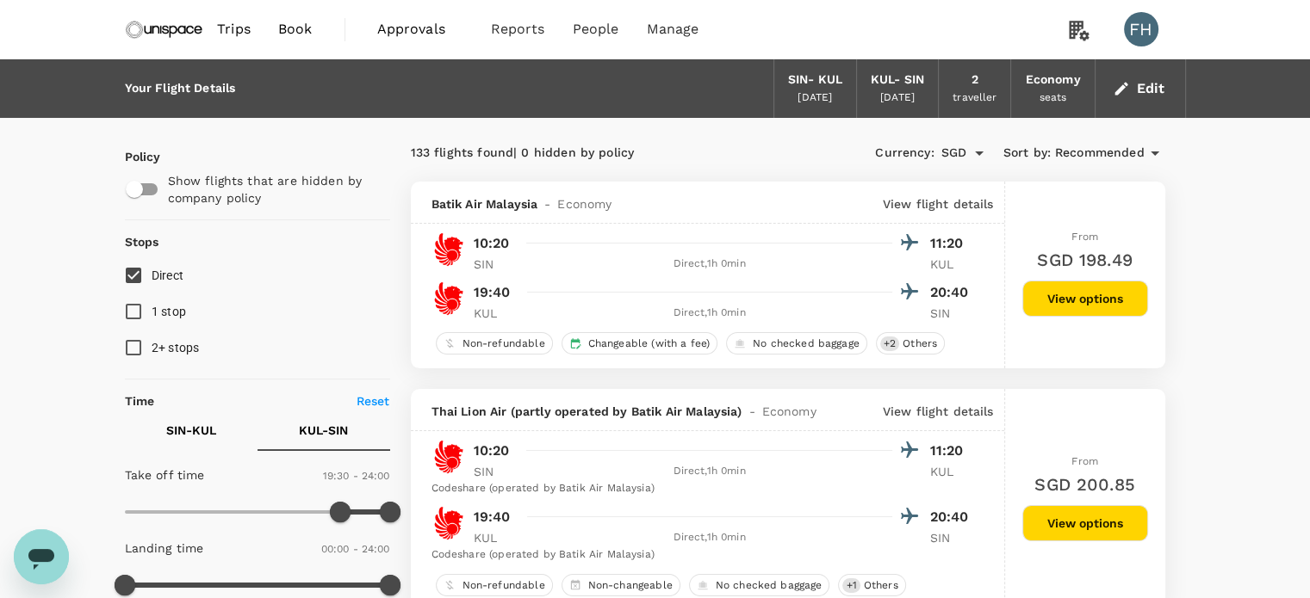
click at [220, 423] on button "SIN - KUL" at bounding box center [191, 430] width 133 height 41
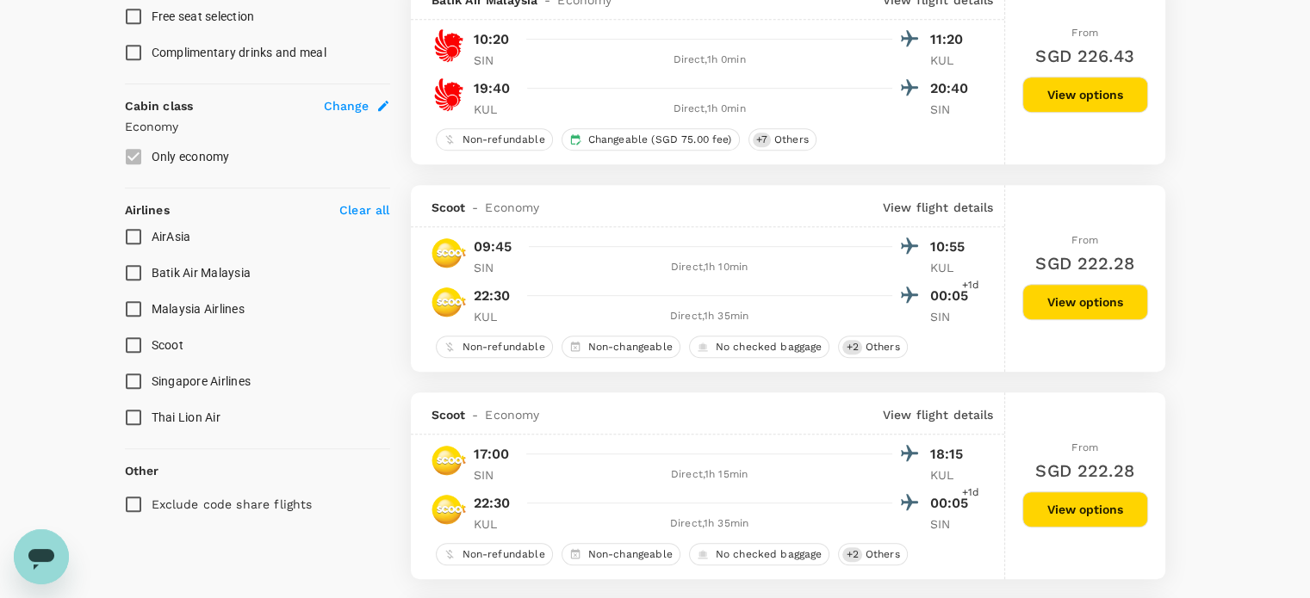
scroll to position [861, 0]
click at [133, 234] on input "AirAsia" at bounding box center [133, 237] width 36 height 36
checkbox input "true"
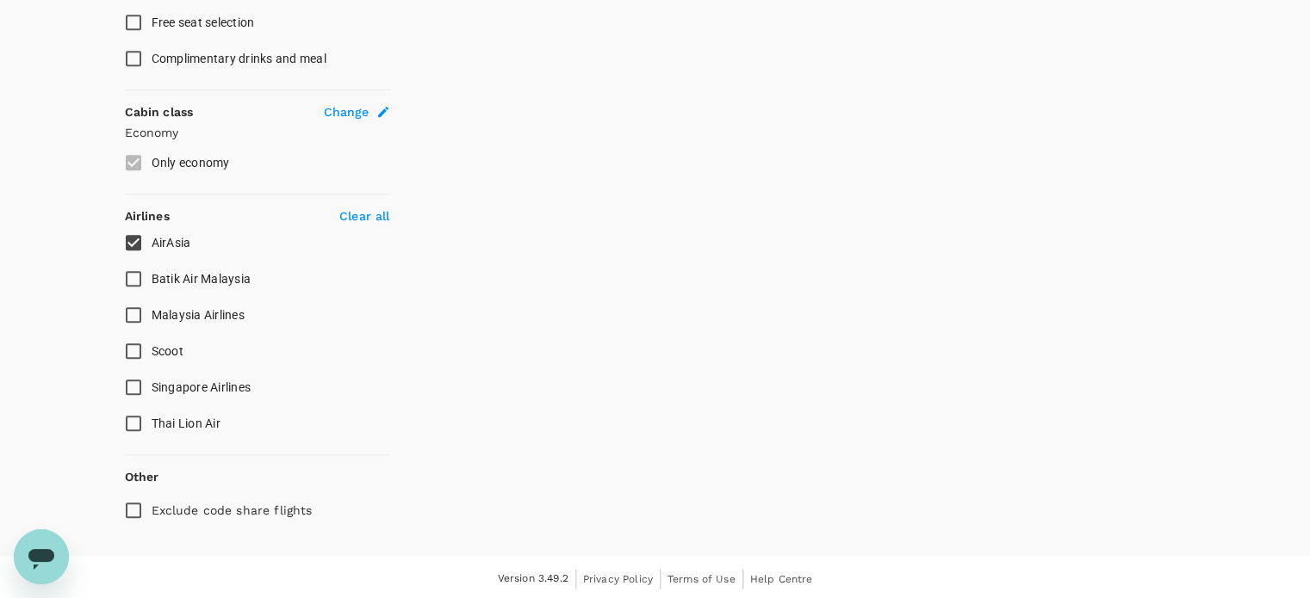
click at [131, 317] on input "Malaysia Airlines" at bounding box center [133, 315] width 36 height 36
checkbox input "true"
click at [130, 344] on input "Scoot" at bounding box center [133, 351] width 36 height 36
checkbox input "true"
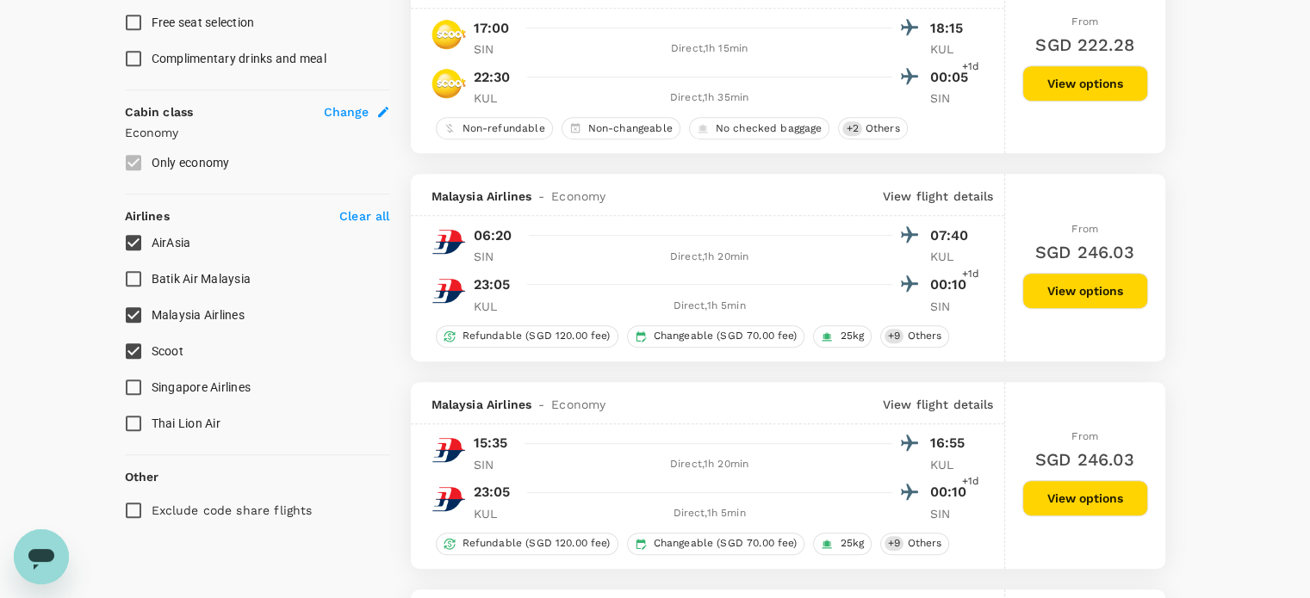
type input "620"
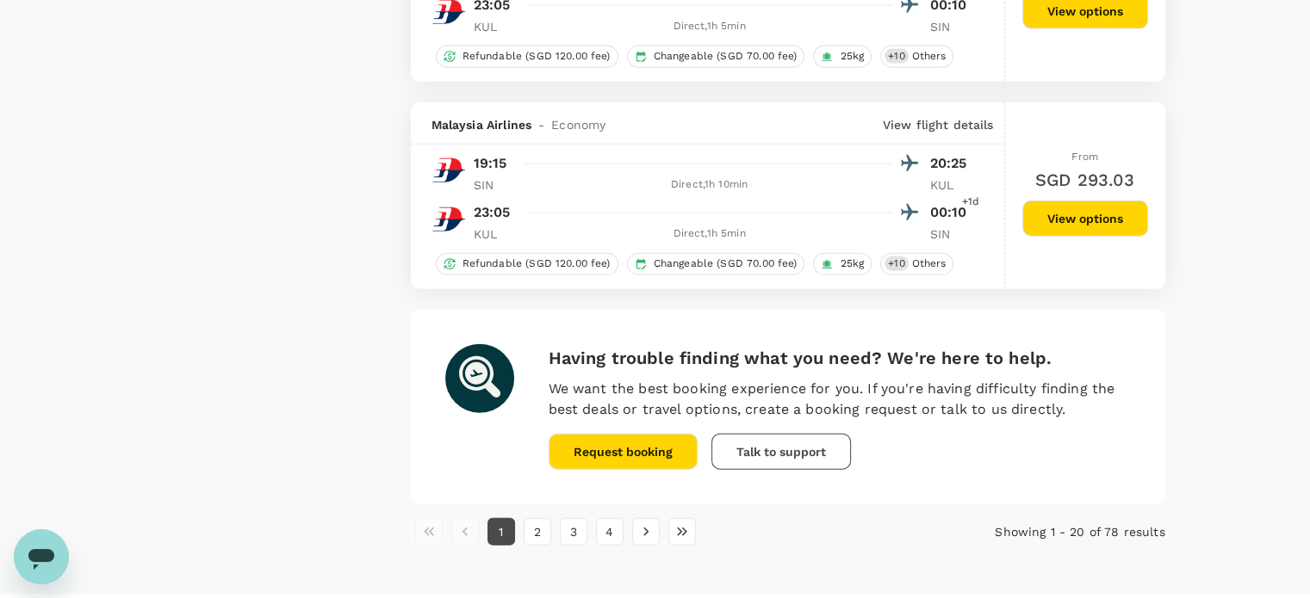
scroll to position [4074, 0]
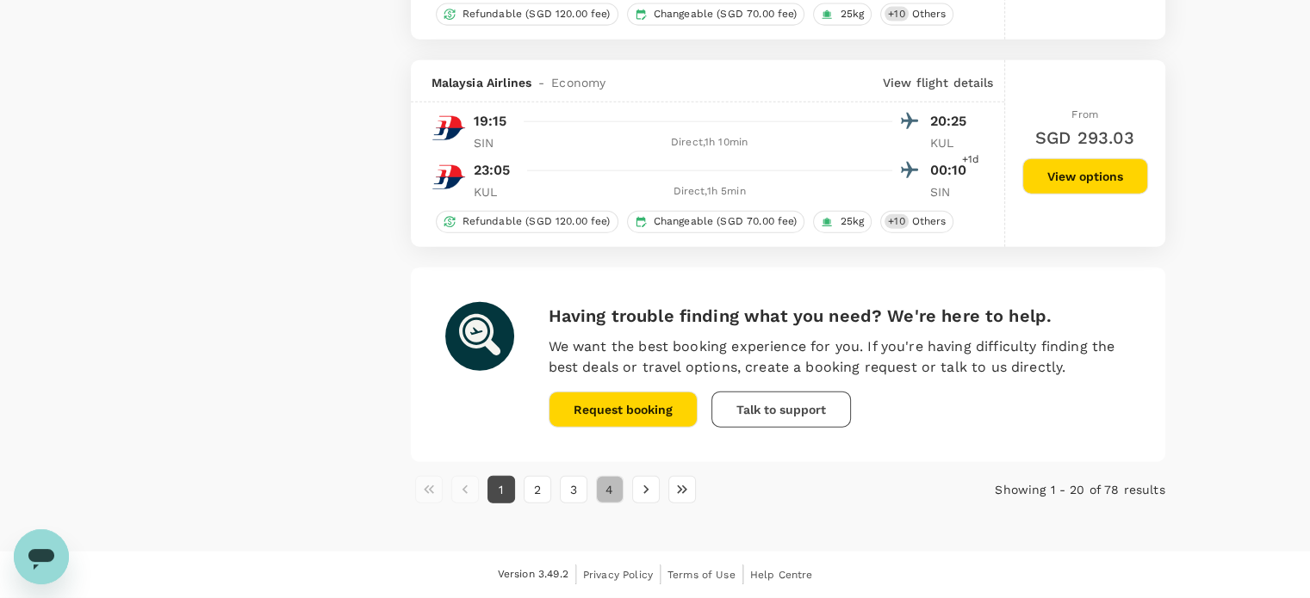
click at [622, 491] on button "4" at bounding box center [610, 490] width 28 height 28
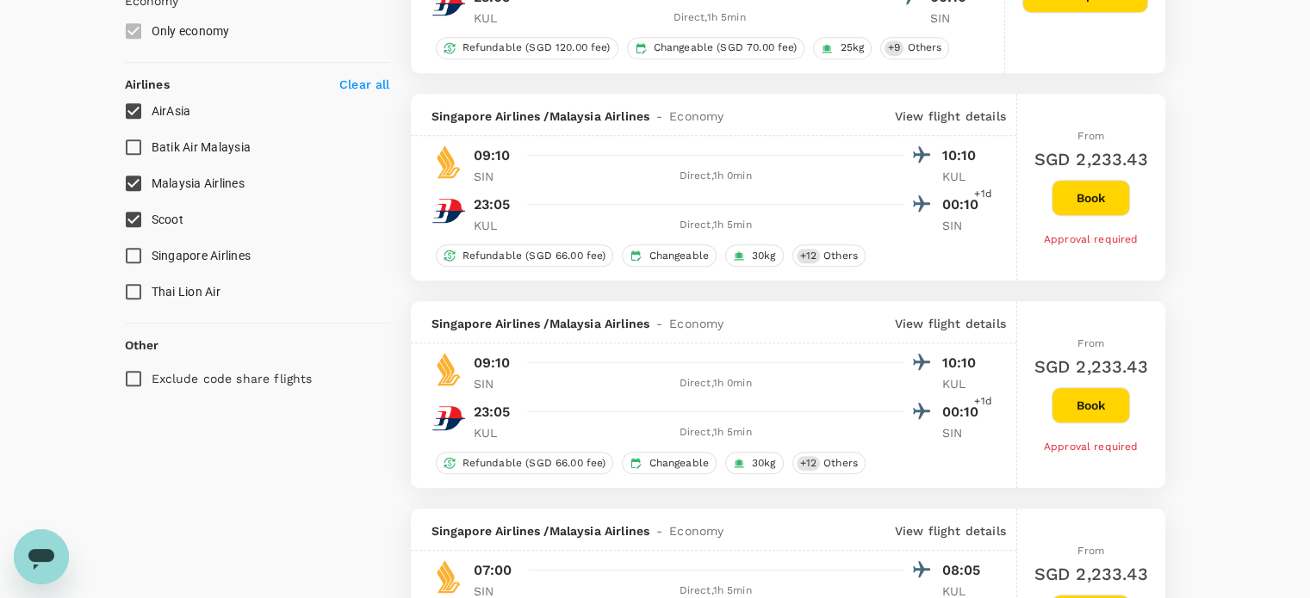
scroll to position [1378, 0]
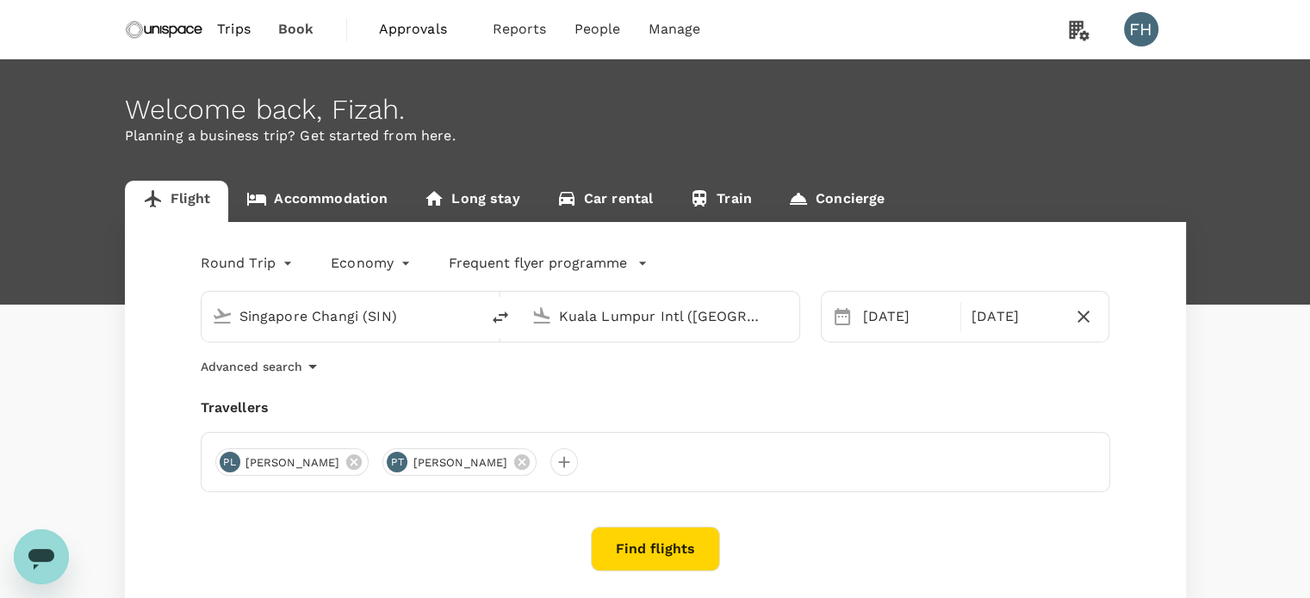
click at [606, 321] on input "Kuala Lumpur Intl ([GEOGRAPHIC_DATA])" at bounding box center [661, 316] width 204 height 27
click at [875, 325] on div "[DATE]" at bounding box center [906, 317] width 101 height 34
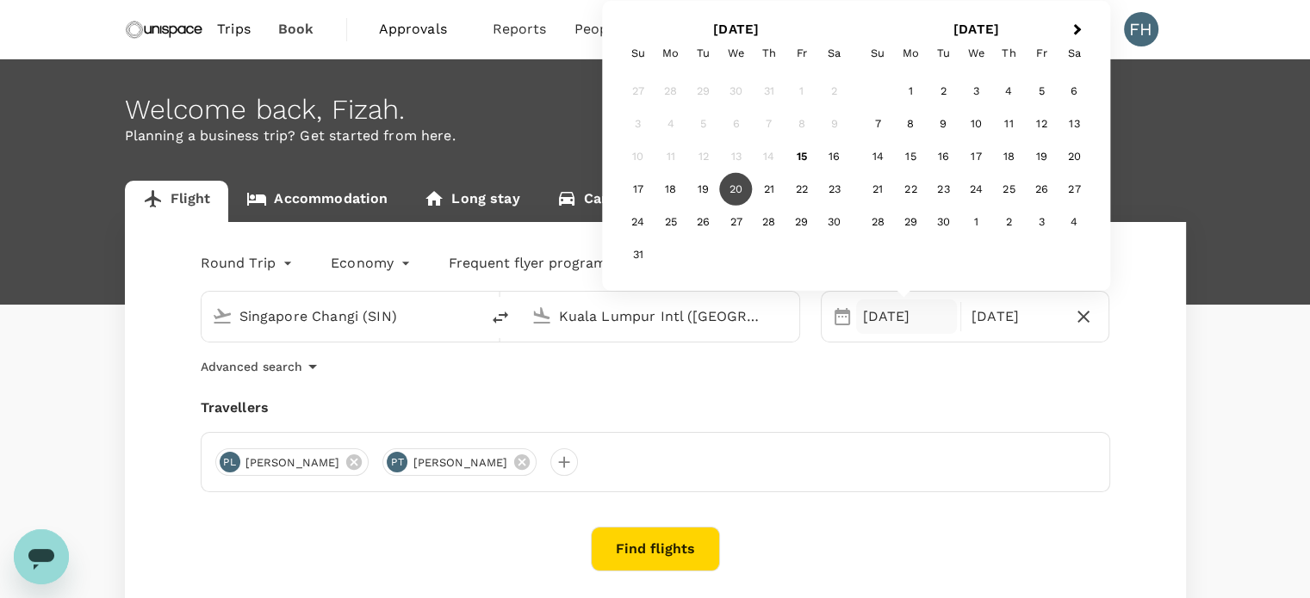
click at [734, 190] on div "20" at bounding box center [736, 189] width 33 height 33
click at [978, 316] on div "[DATE]" at bounding box center [1014, 317] width 101 height 34
click at [732, 190] on div "20" at bounding box center [736, 189] width 33 height 33
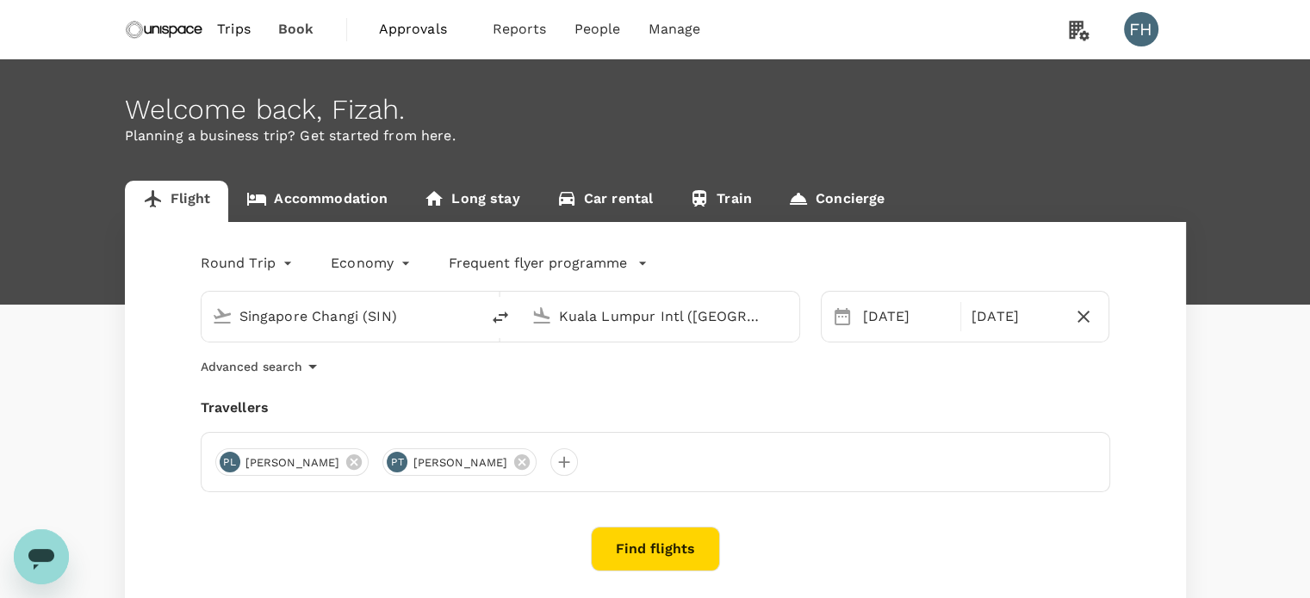
click at [615, 542] on button "Find flights" at bounding box center [655, 549] width 129 height 45
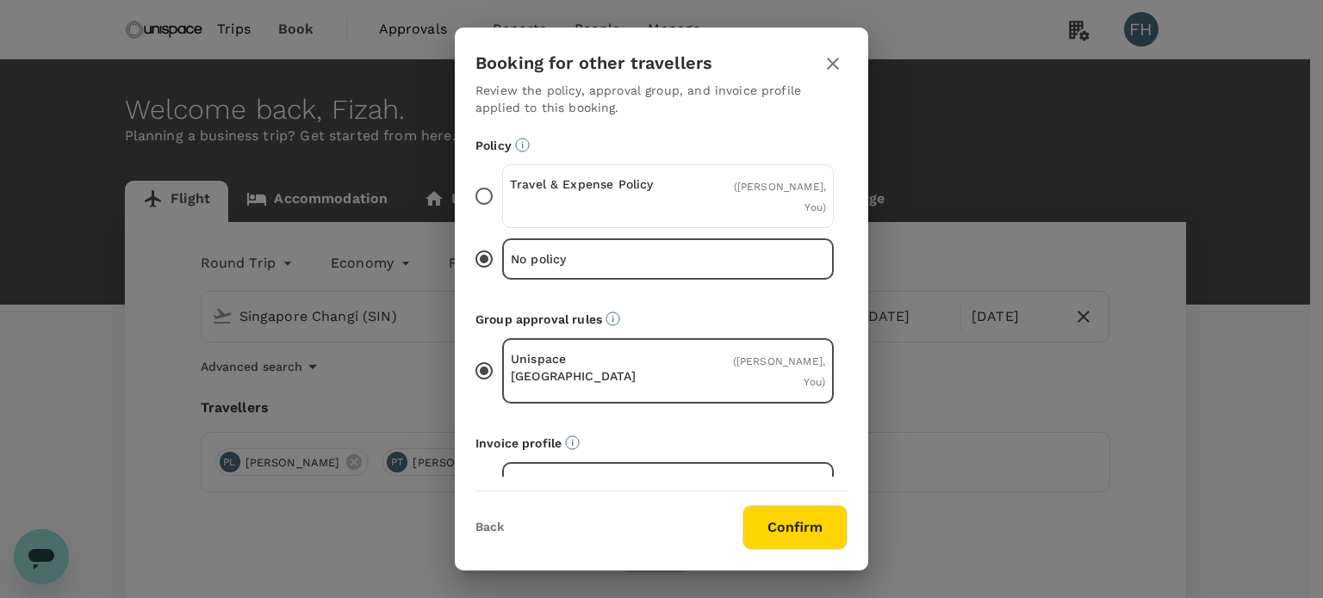
click at [654, 190] on p "Travel & Expense Policy" at bounding box center [589, 184] width 158 height 17
click at [502, 190] on input "Travel & Expense Policy ( [PERSON_NAME], You )" at bounding box center [484, 196] width 36 height 36
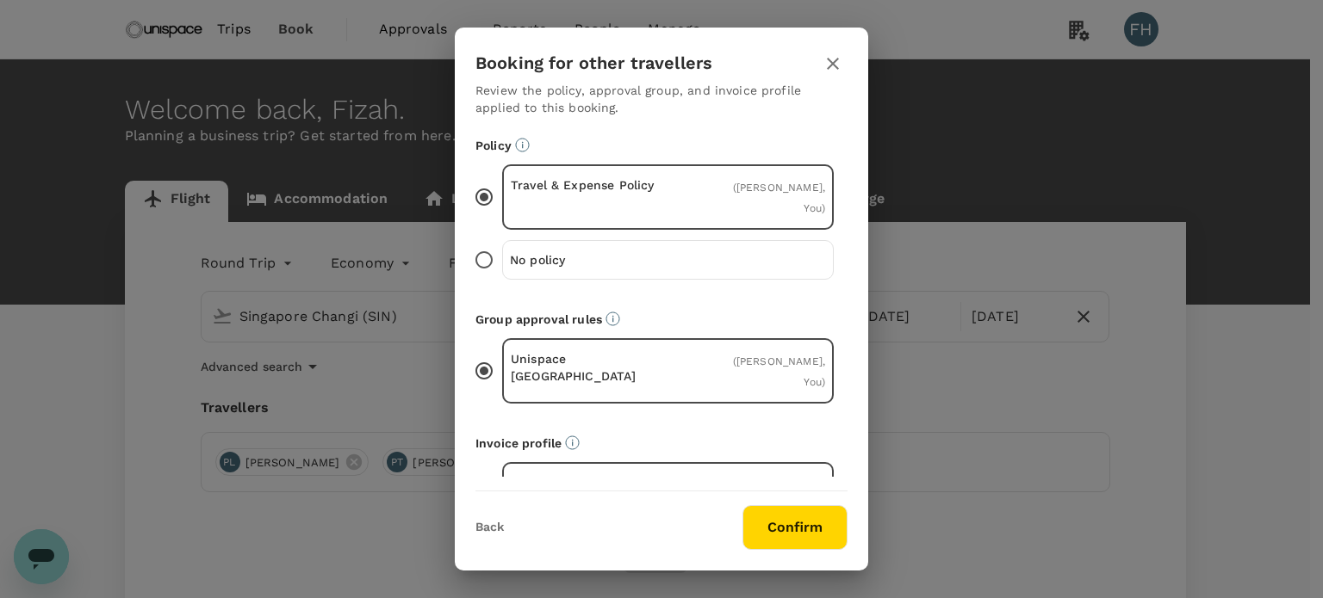
click at [786, 533] on button "Confirm" at bounding box center [794, 527] width 105 height 45
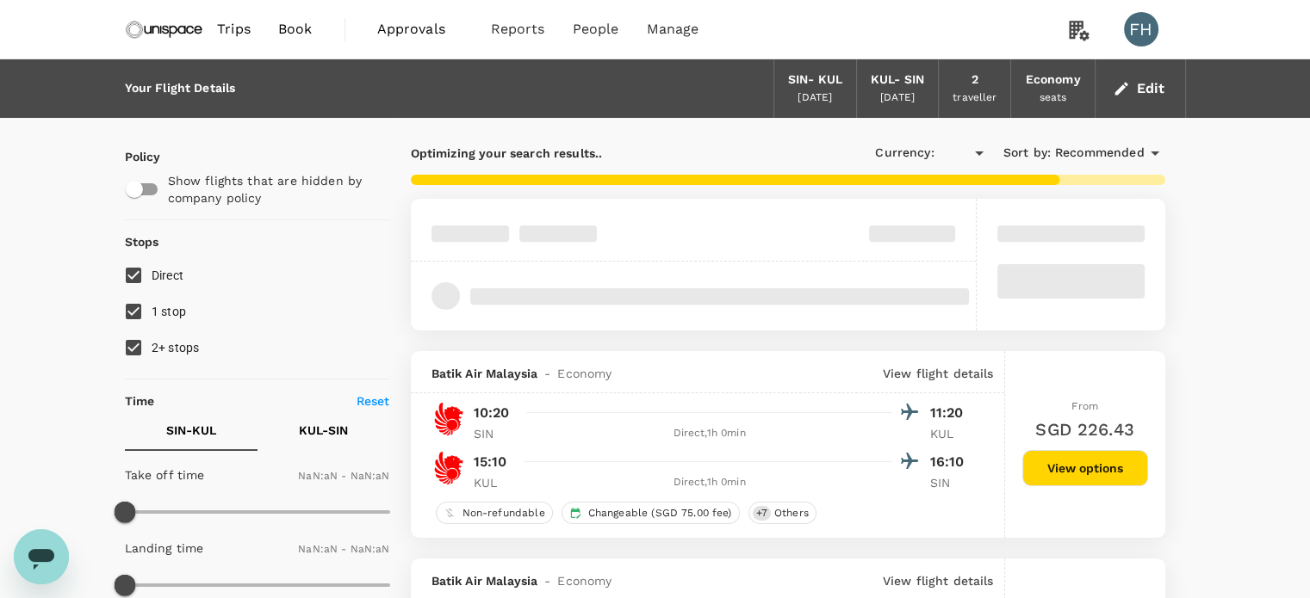
type input "SGD"
type input "1440"
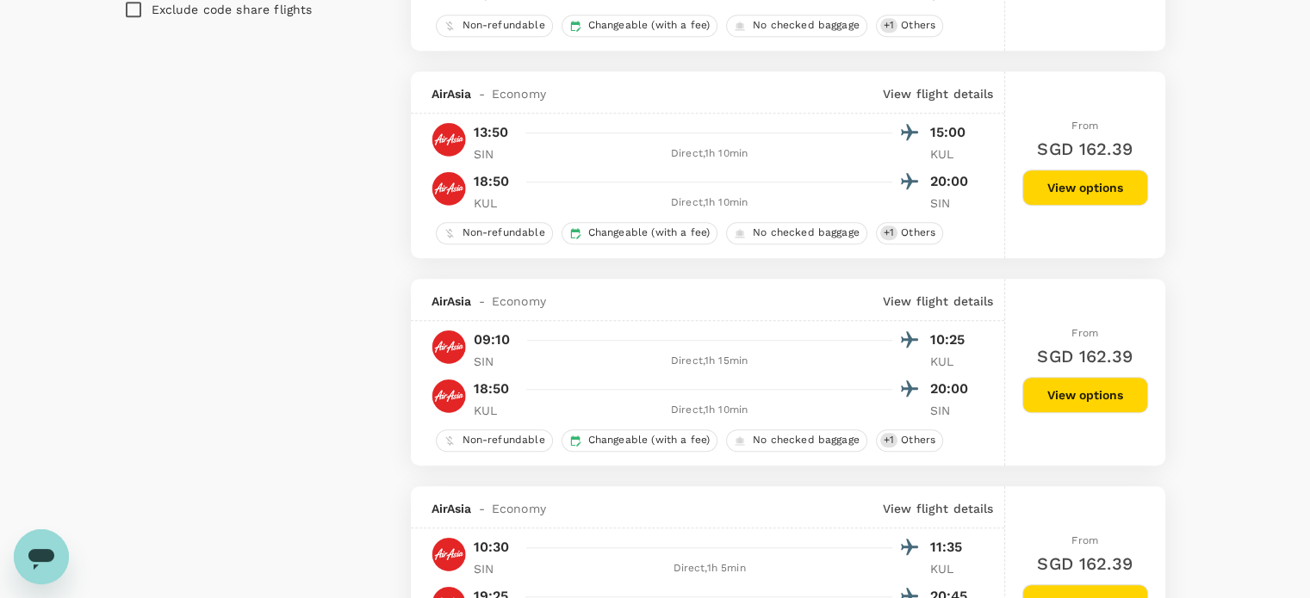
scroll to position [1378, 0]
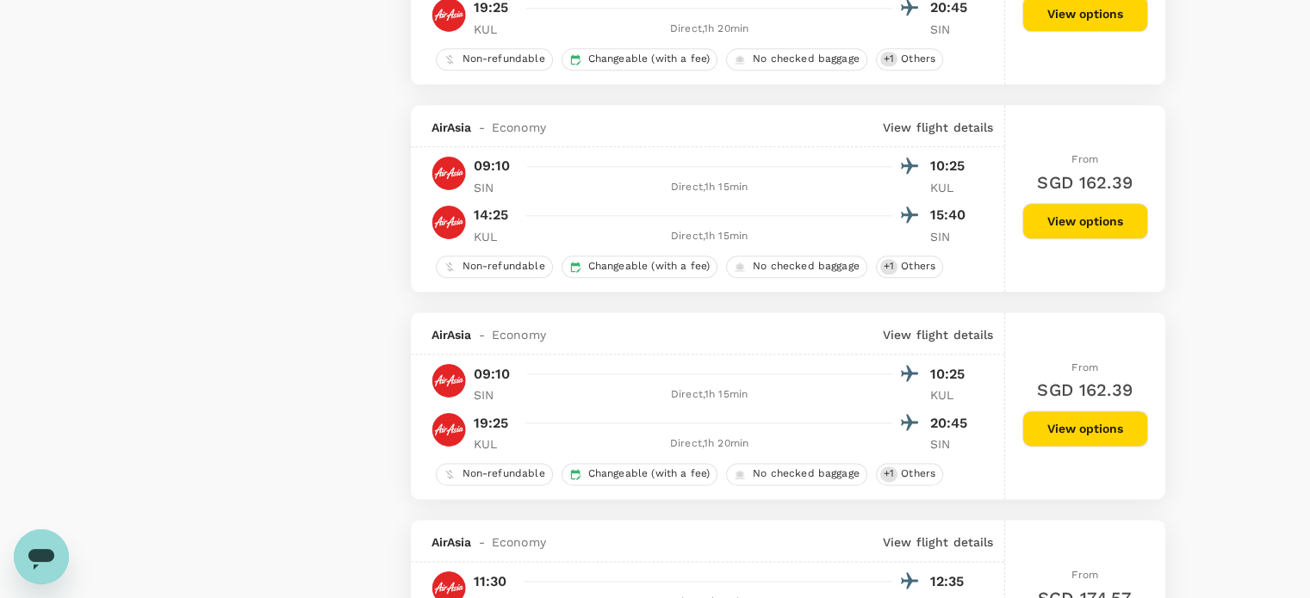
scroll to position [2239, 0]
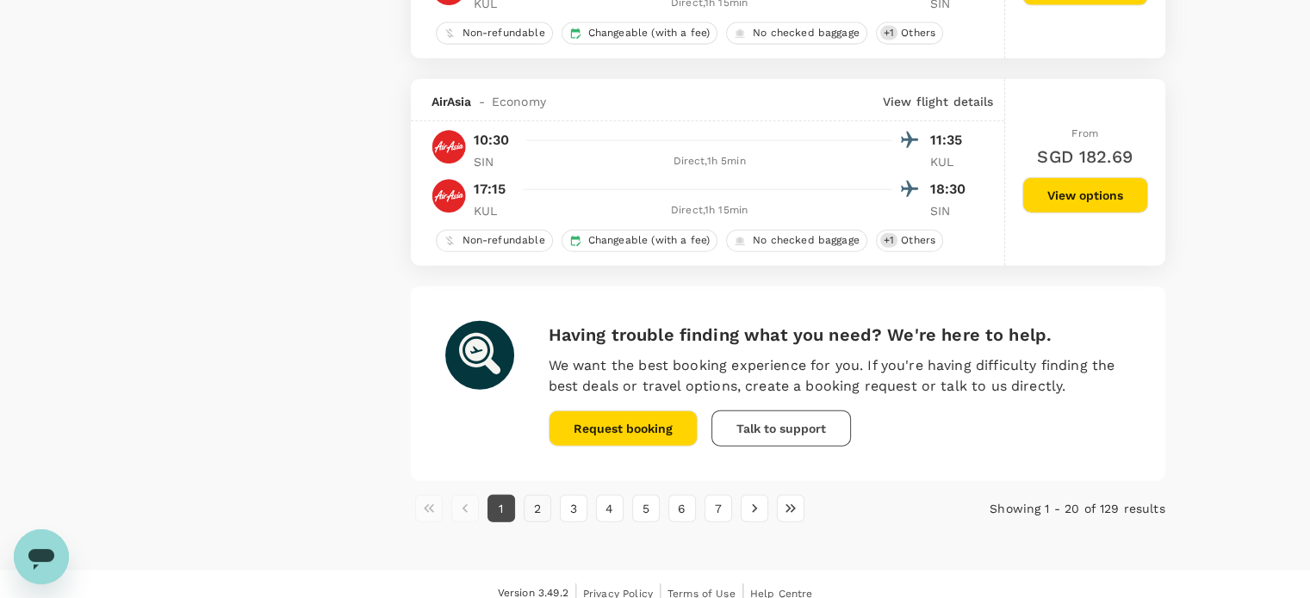
click at [530, 512] on button "2" at bounding box center [538, 509] width 28 height 28
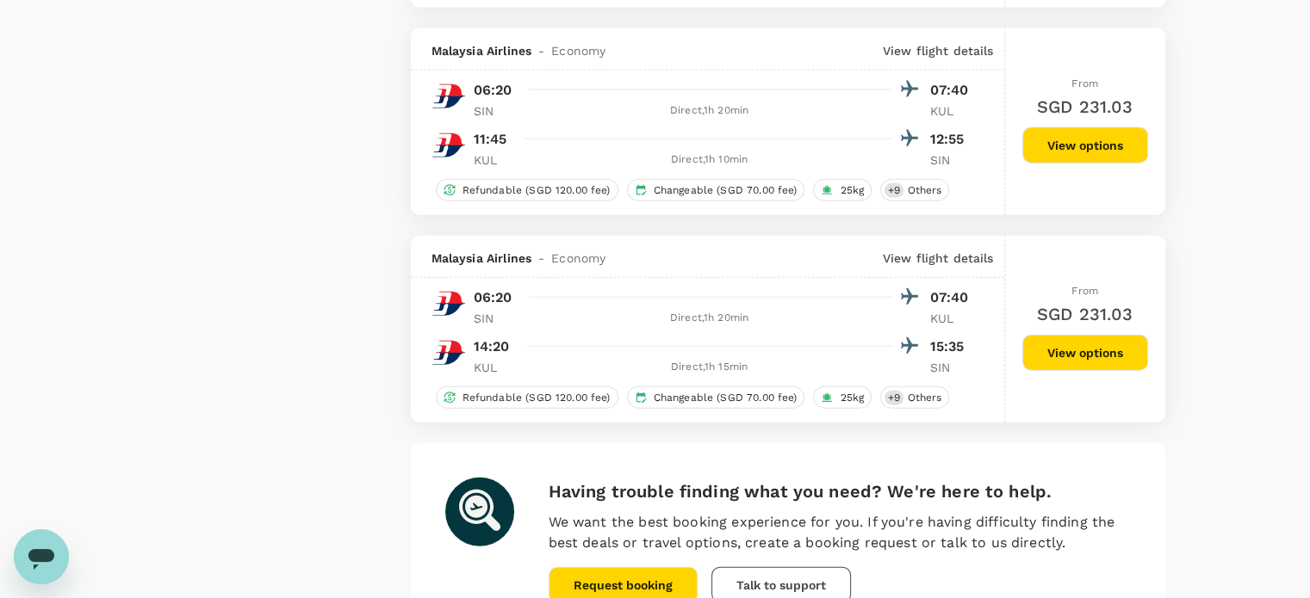
scroll to position [3961, 0]
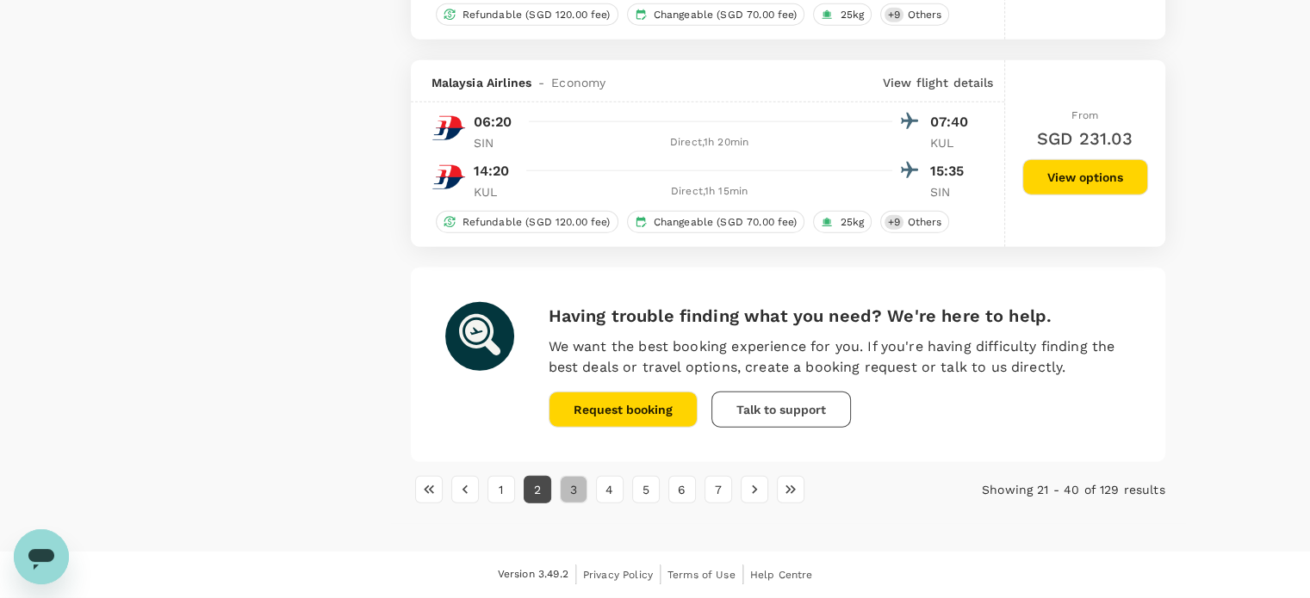
click at [575, 489] on button "3" at bounding box center [574, 490] width 28 height 28
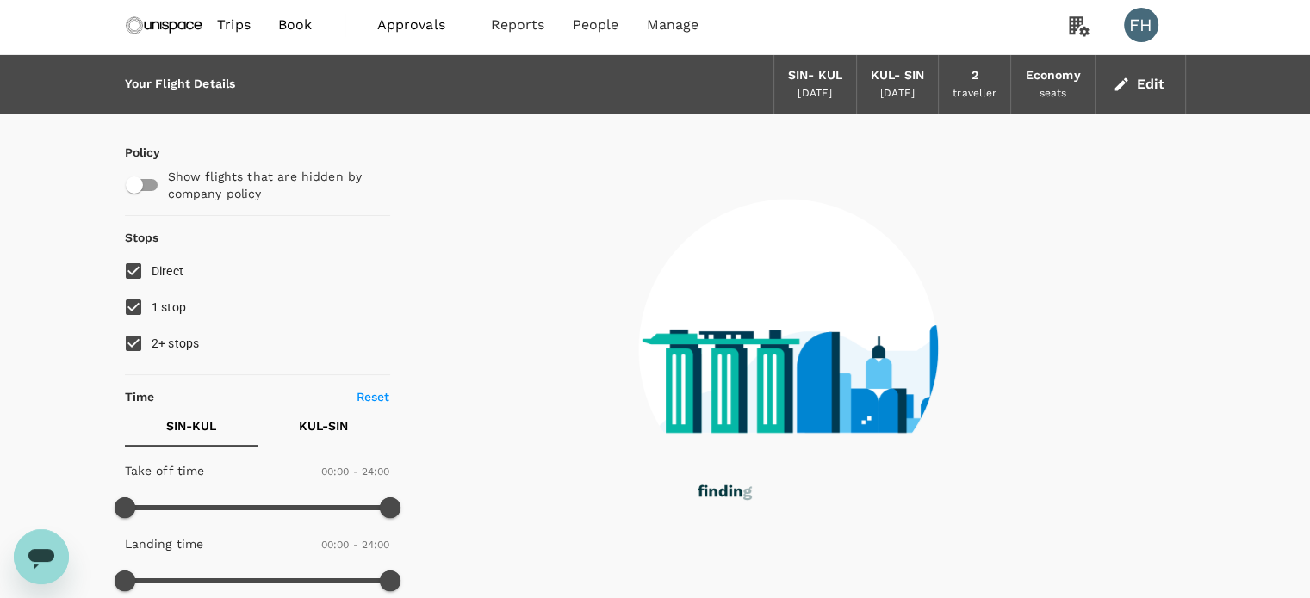
scroll to position [0, 0]
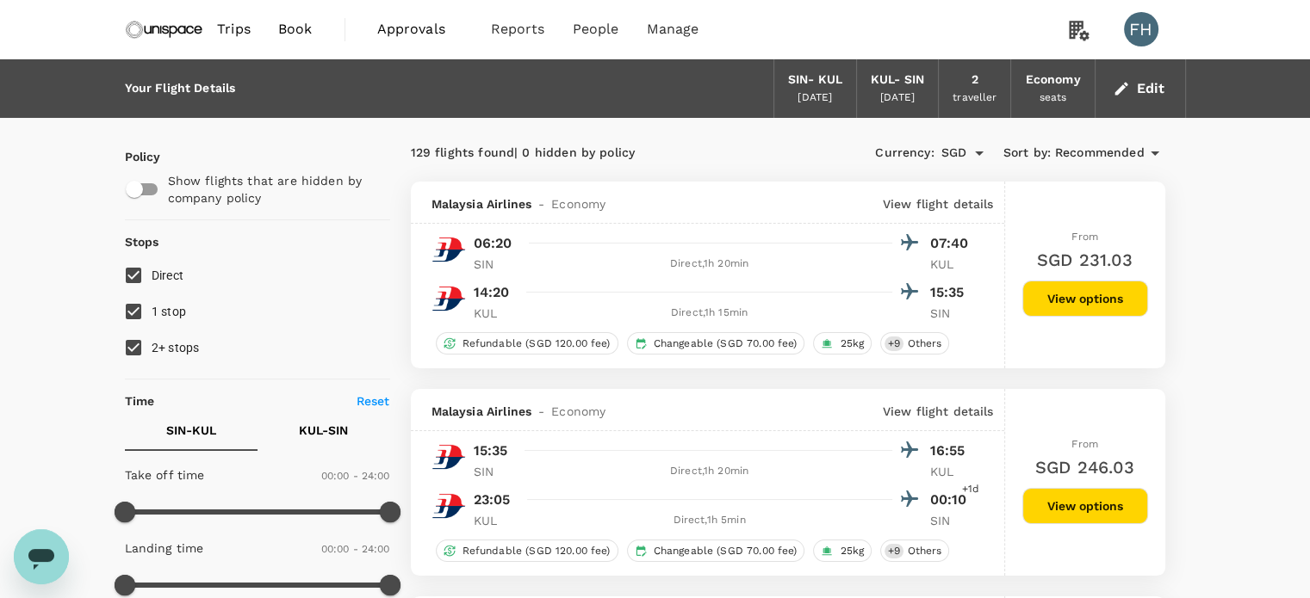
click at [149, 351] on input "2+ stops" at bounding box center [133, 348] width 36 height 36
checkbox input "false"
click at [137, 319] on input "1 stop" at bounding box center [133, 312] width 36 height 36
checkbox input "false"
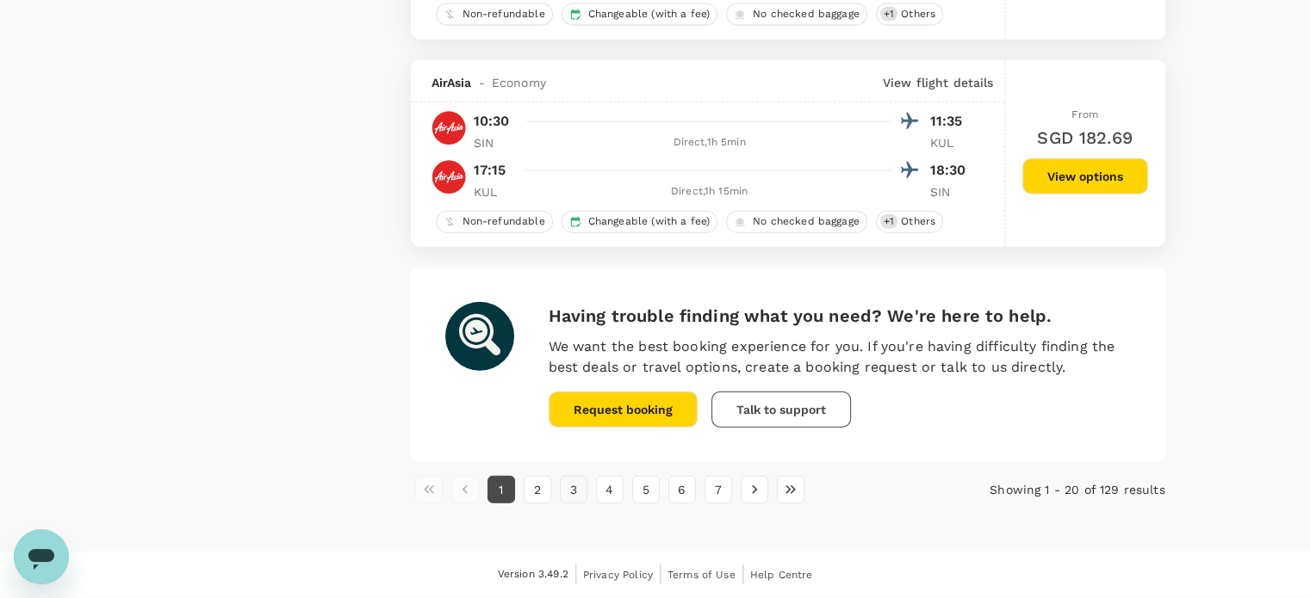
click at [568, 499] on button "3" at bounding box center [574, 490] width 28 height 28
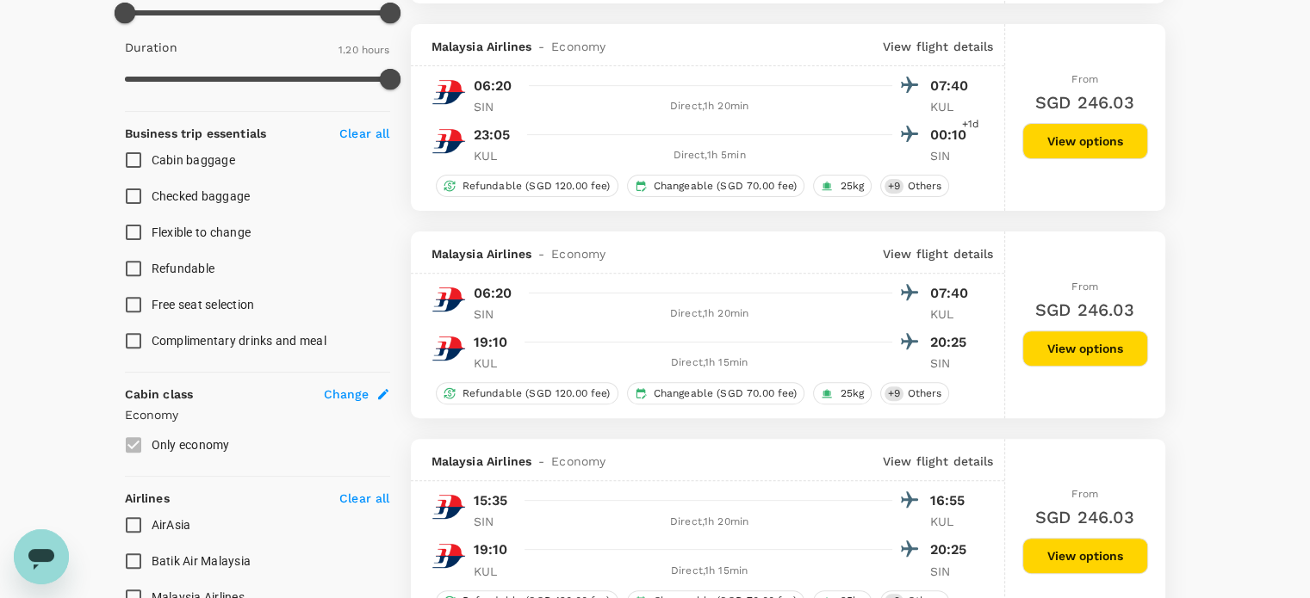
scroll to position [603, 0]
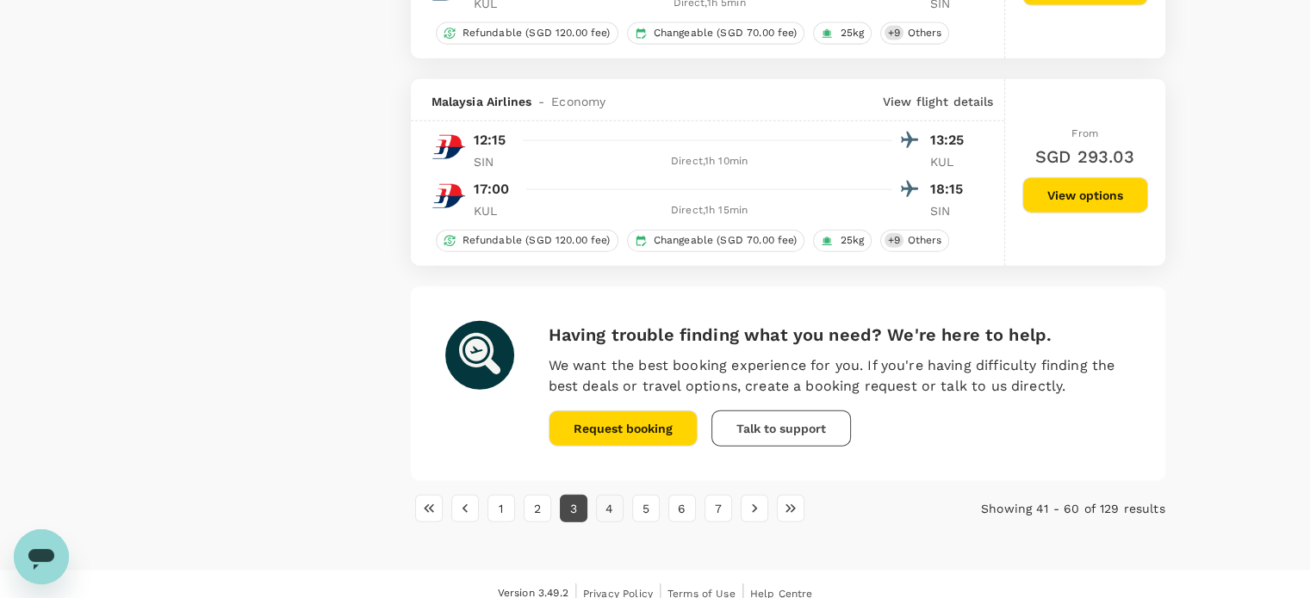
click at [606, 511] on button "4" at bounding box center [610, 509] width 28 height 28
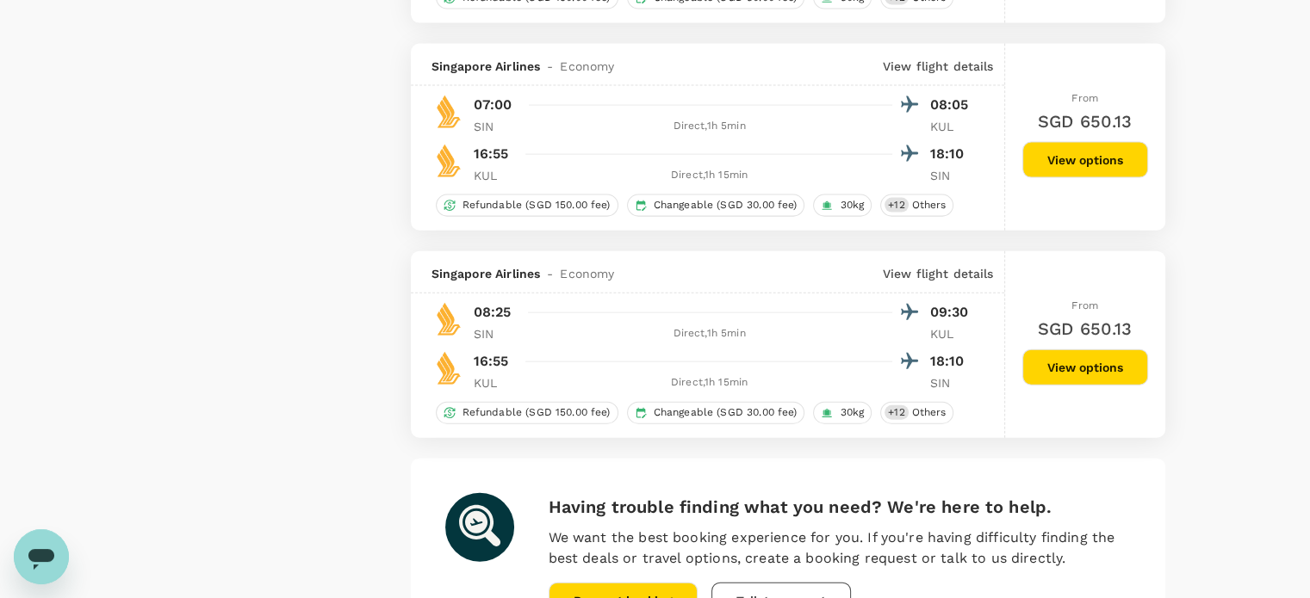
scroll to position [4074, 0]
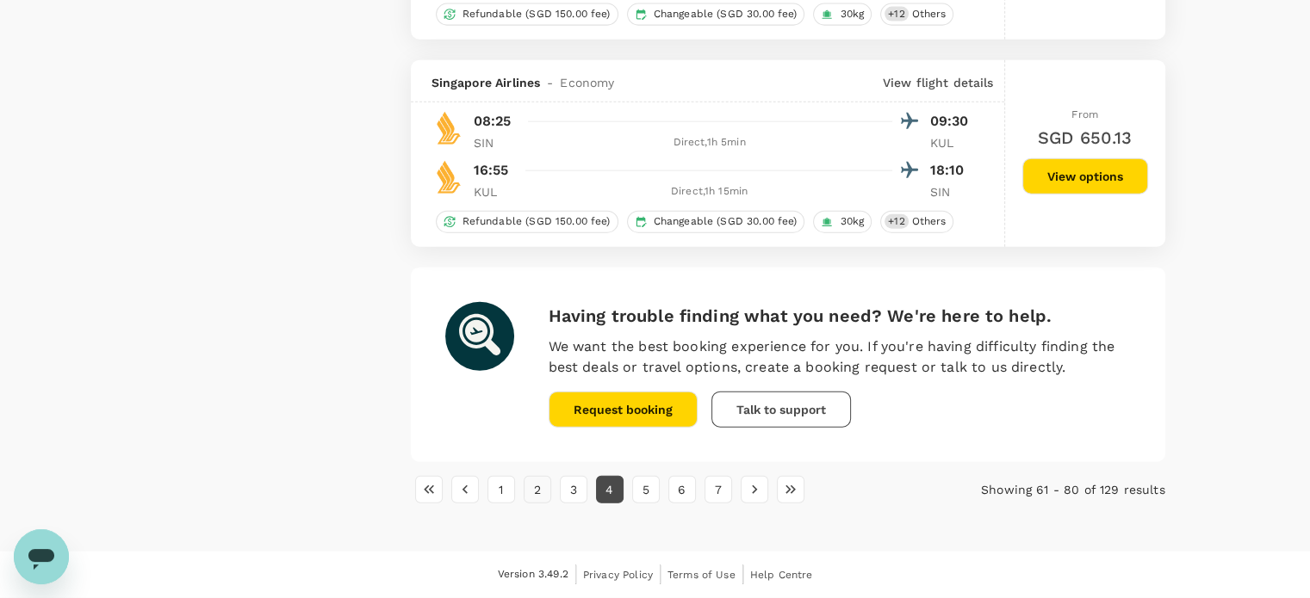
click at [527, 492] on button "2" at bounding box center [538, 490] width 28 height 28
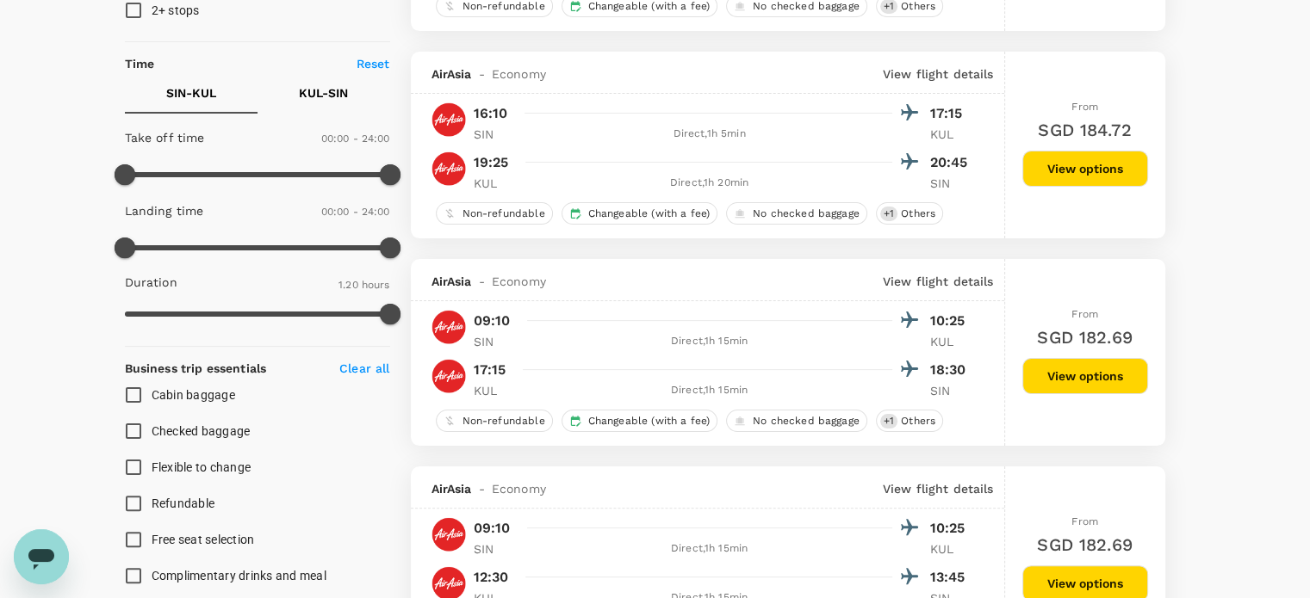
scroll to position [258, 0]
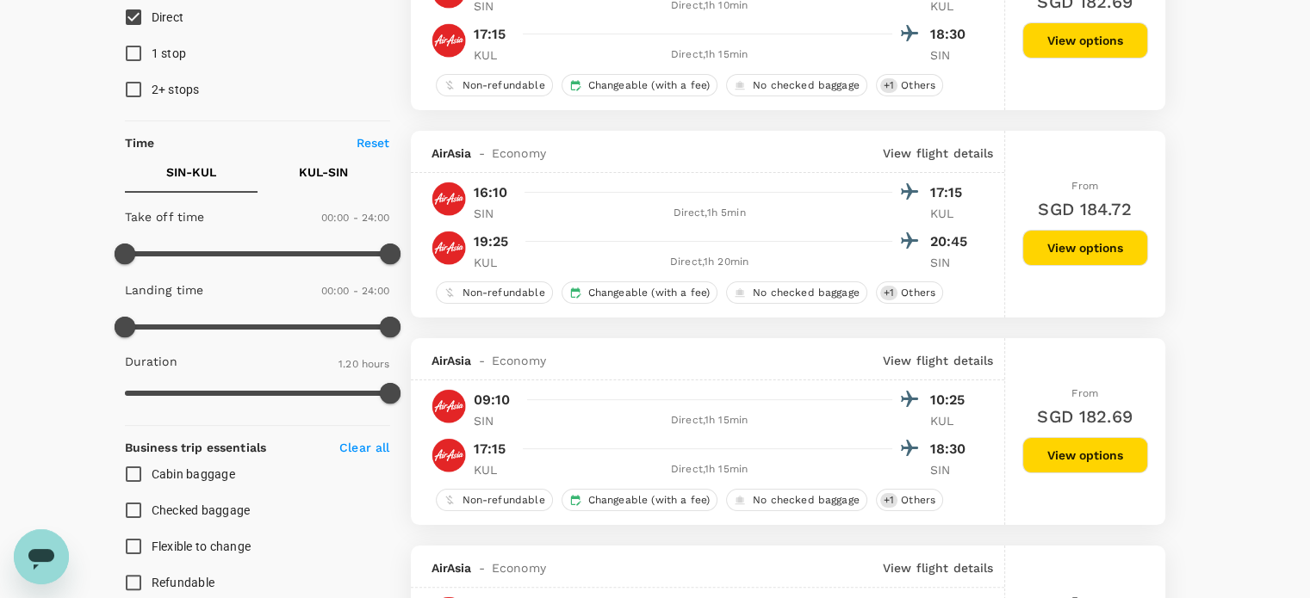
click at [190, 165] on p "SIN - KUL" at bounding box center [191, 172] width 50 height 17
type input "360"
drag, startPoint x: 131, startPoint y: 250, endPoint x: 191, endPoint y: 249, distance: 60.3
click at [191, 249] on span at bounding box center [191, 254] width 21 height 21
click at [325, 177] on p "KUL - SIN" at bounding box center [323, 172] width 49 height 17
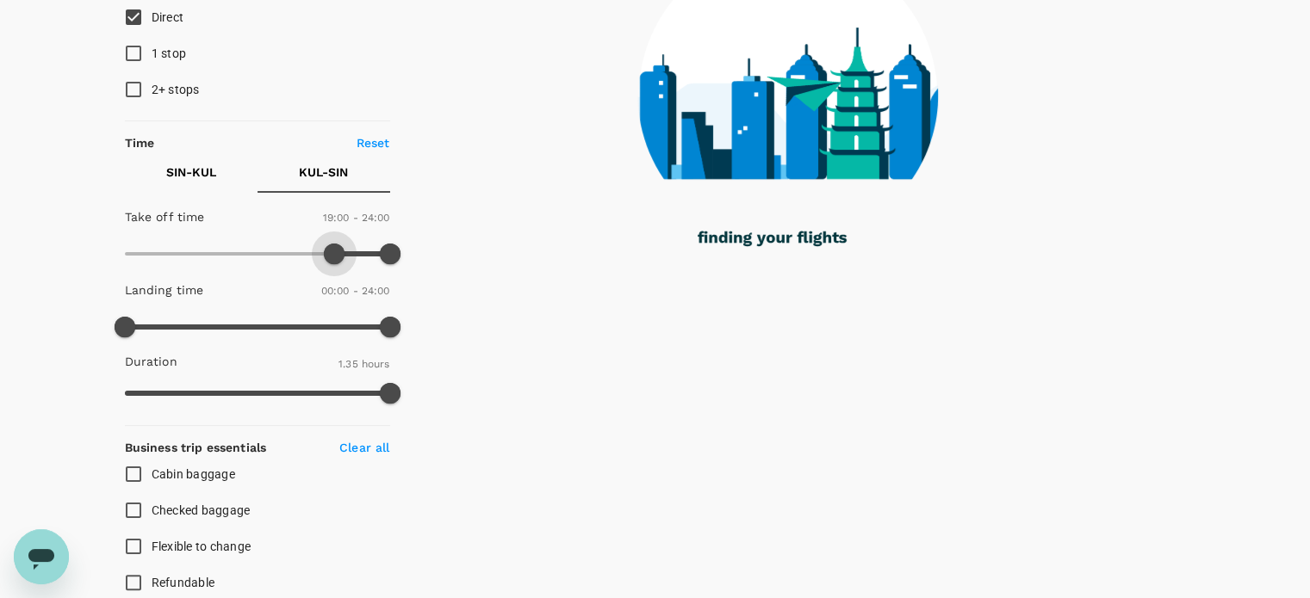
type input "1170"
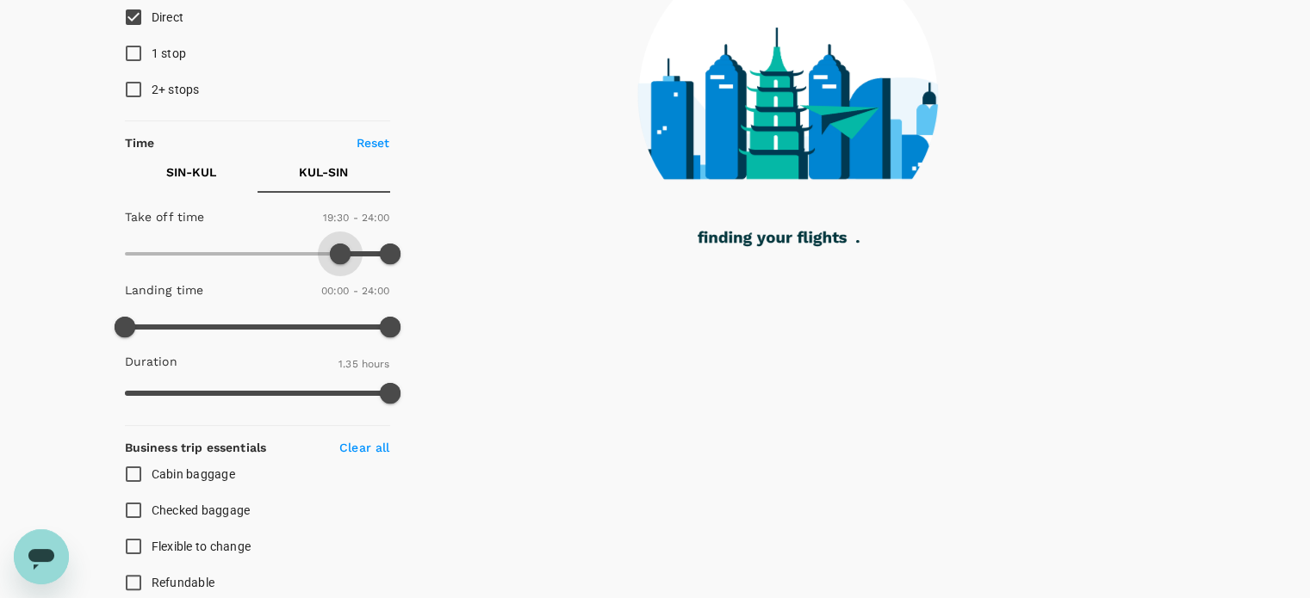
drag, startPoint x: 120, startPoint y: 248, endPoint x: 341, endPoint y: 253, distance: 221.4
click at [341, 253] on span at bounding box center [340, 254] width 21 height 21
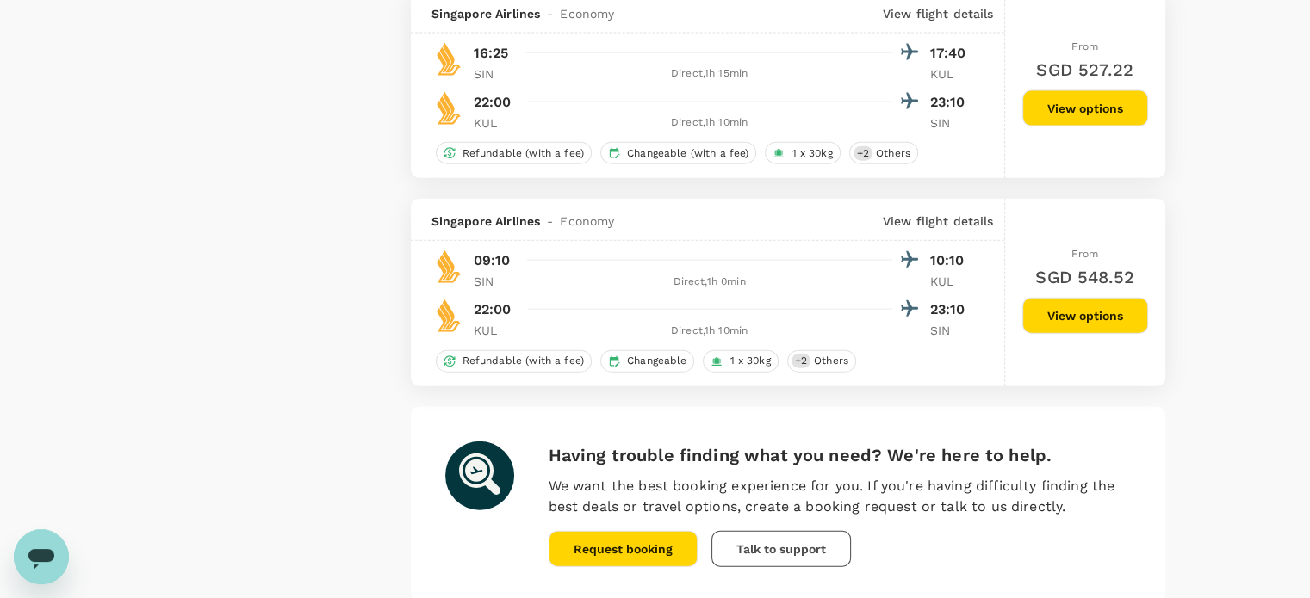
scroll to position [4108, 0]
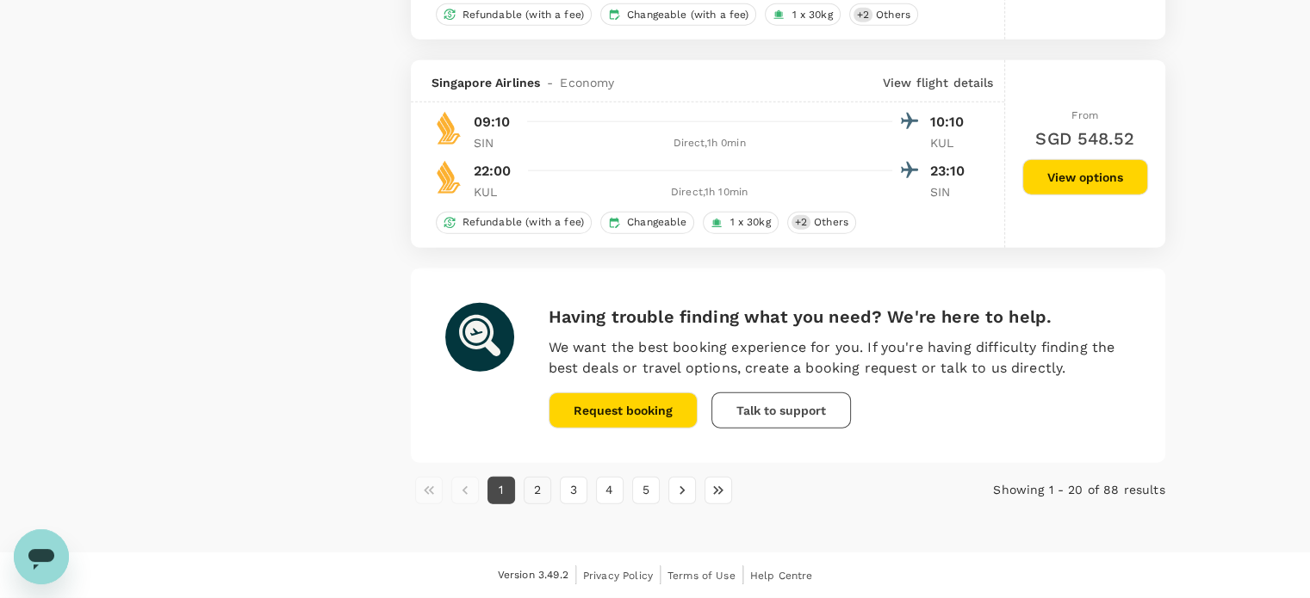
click at [547, 488] on button "2" at bounding box center [538, 491] width 28 height 28
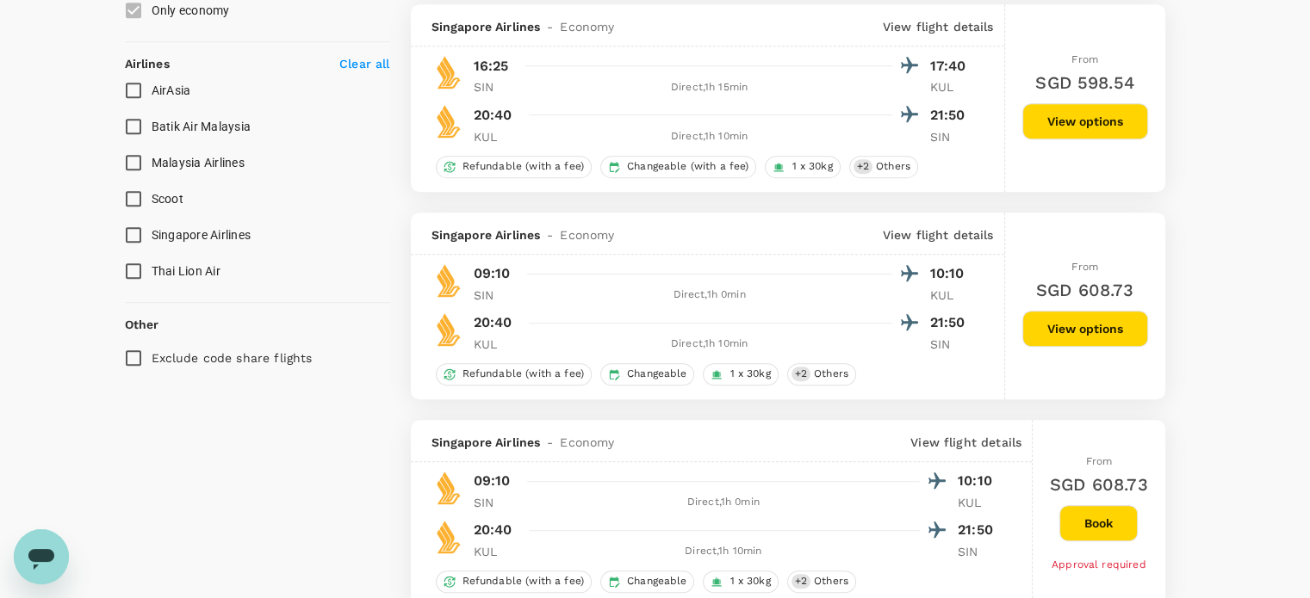
scroll to position [835, 0]
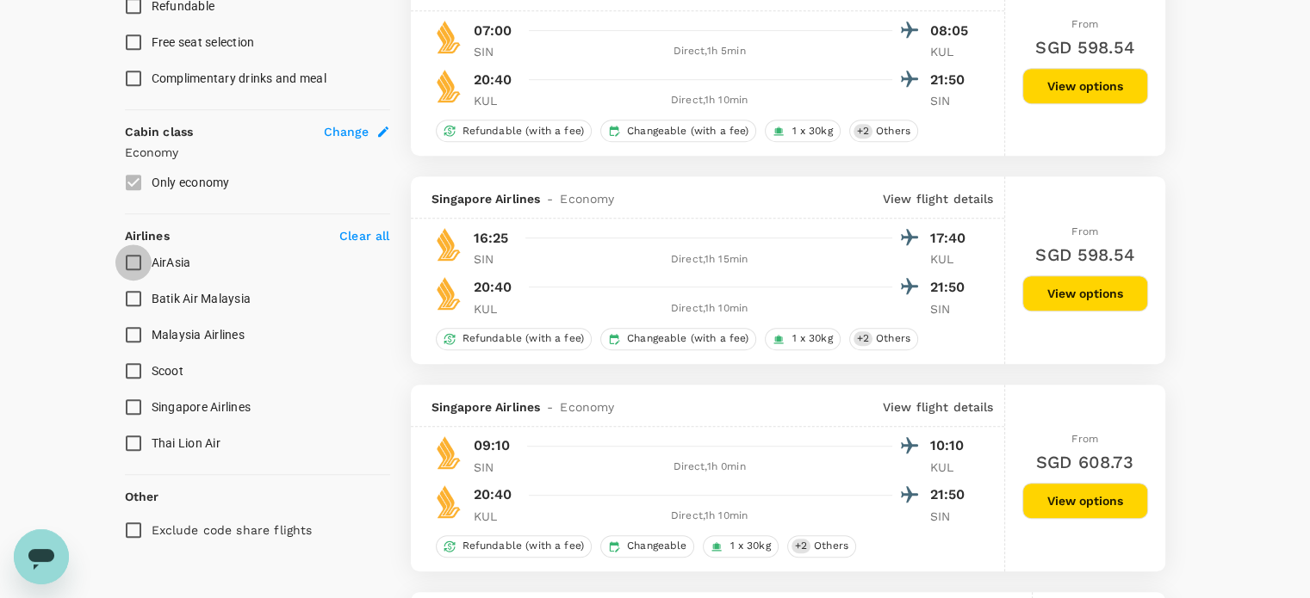
click at [131, 253] on input "AirAsia" at bounding box center [133, 263] width 36 height 36
checkbox input "true"
click at [133, 358] on input "Scoot" at bounding box center [133, 371] width 36 height 36
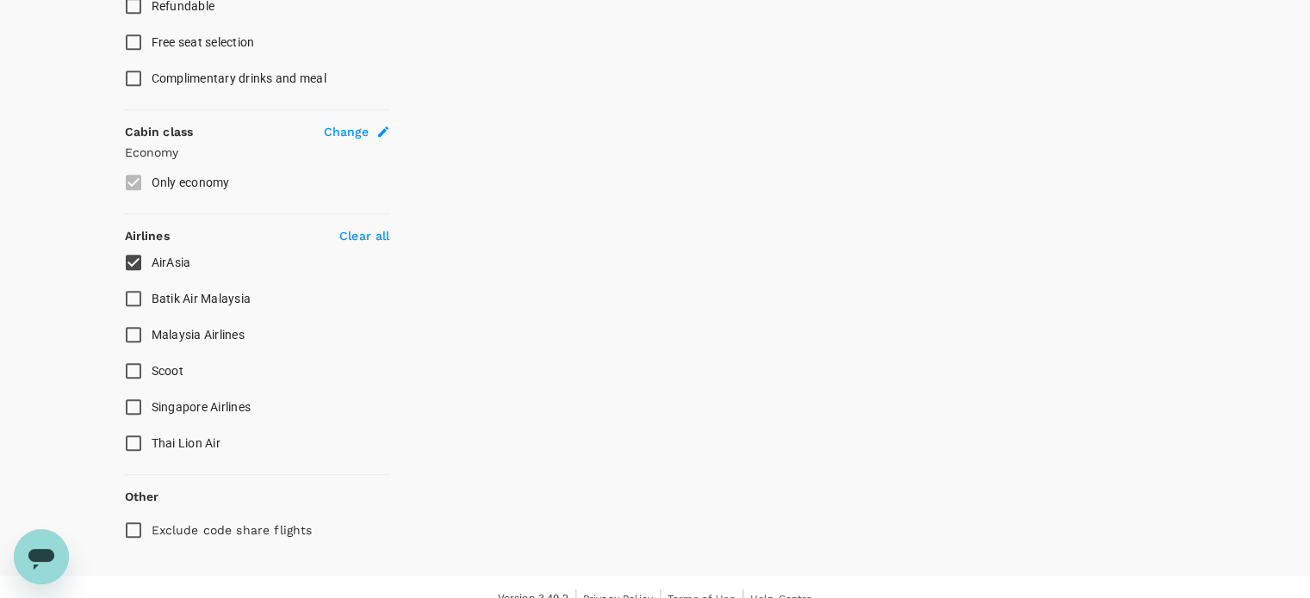
checkbox input "true"
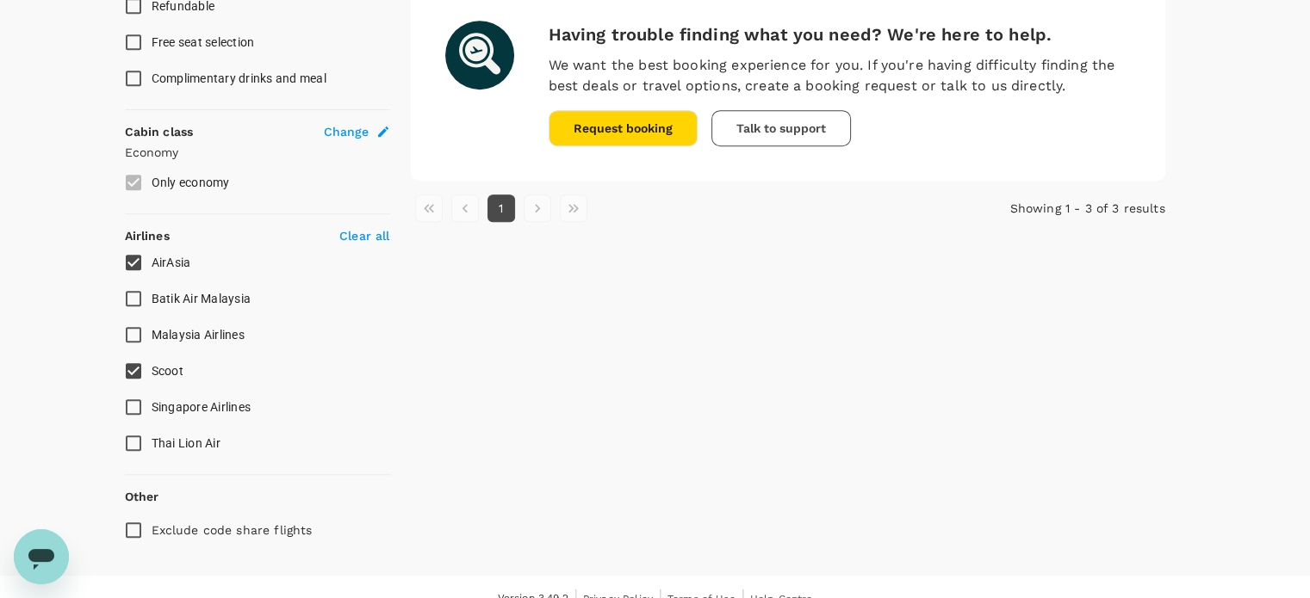
click at [137, 330] on input "Malaysia Airlines" at bounding box center [133, 335] width 36 height 36
checkbox input "true"
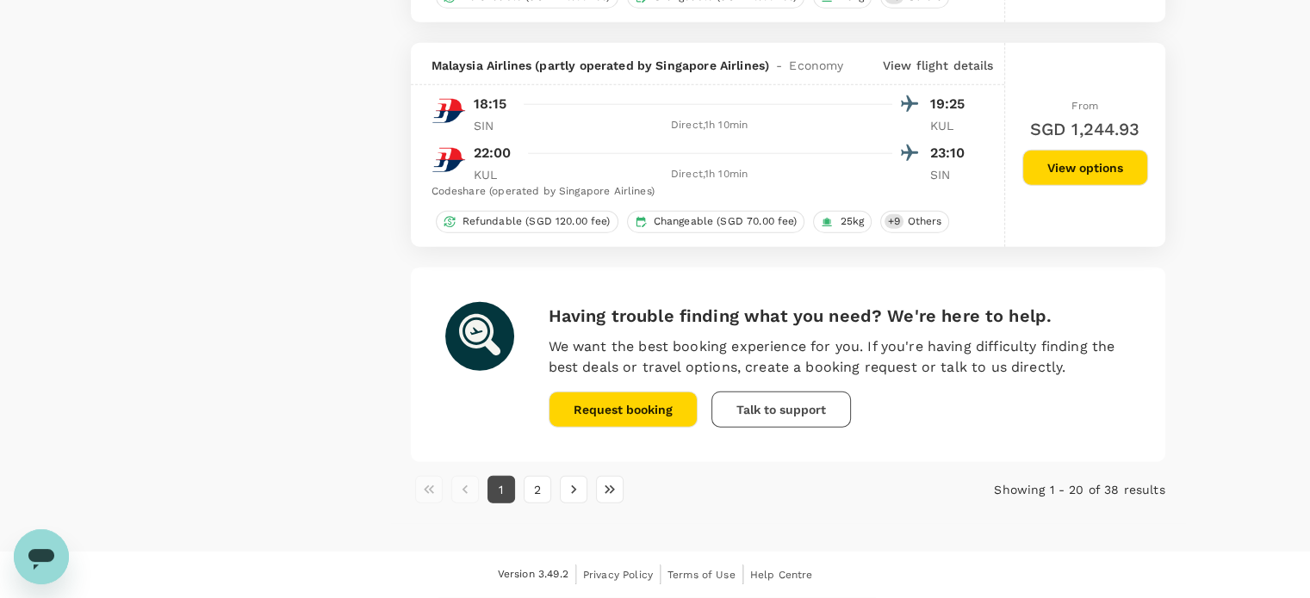
scroll to position [4228, 0]
